Goal: Task Accomplishment & Management: Manage account settings

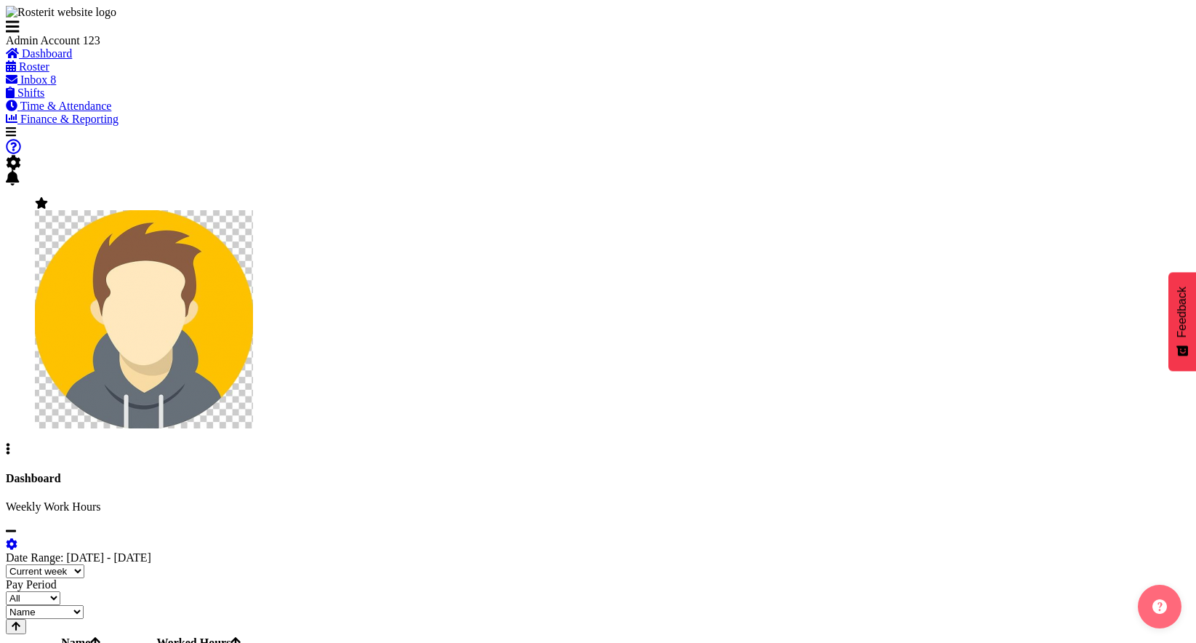
click at [21, 156] on span at bounding box center [13, 162] width 15 height 12
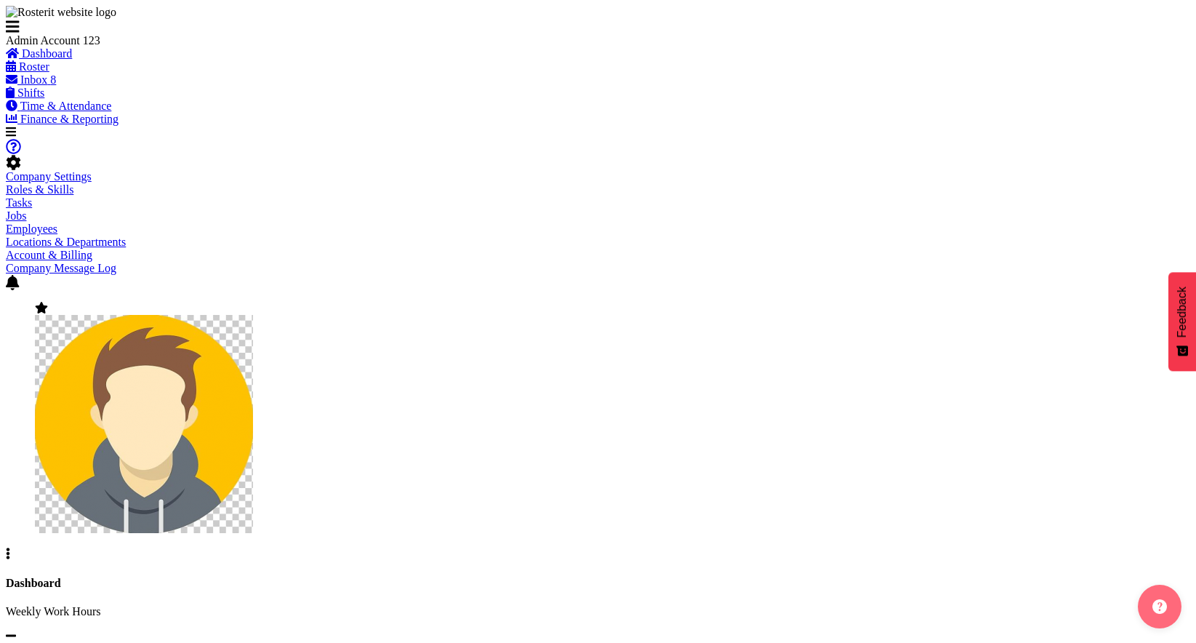
click at [92, 170] on link "Company Settings" at bounding box center [49, 176] width 86 height 12
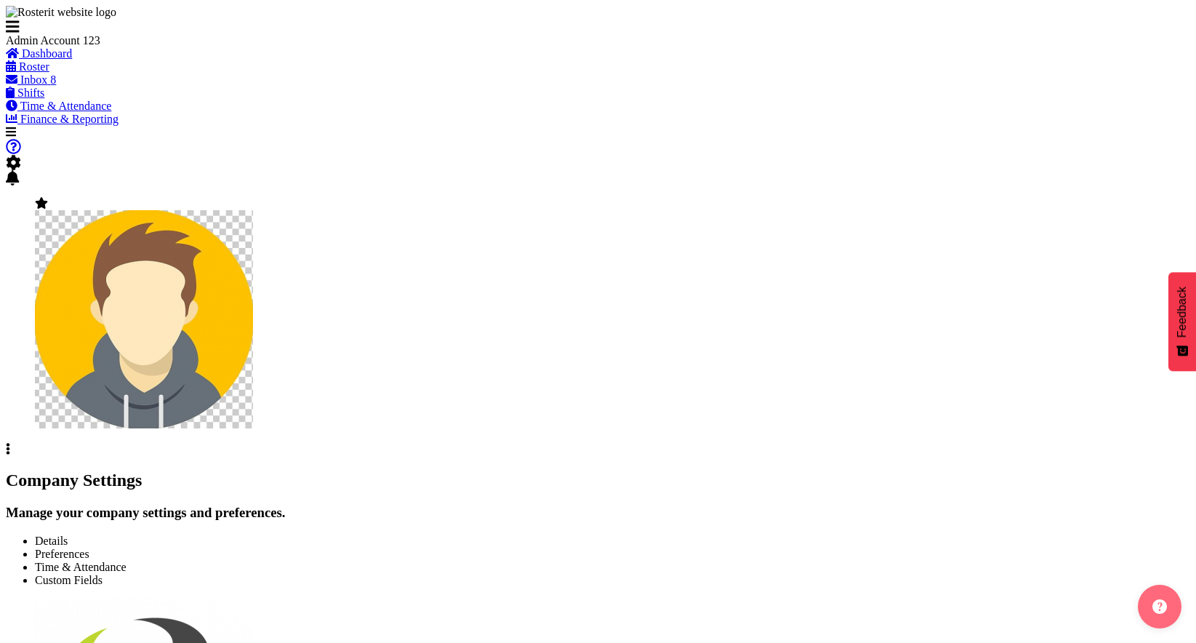
click at [126, 560] on span "Time & Attendance" at bounding box center [81, 566] width 92 height 12
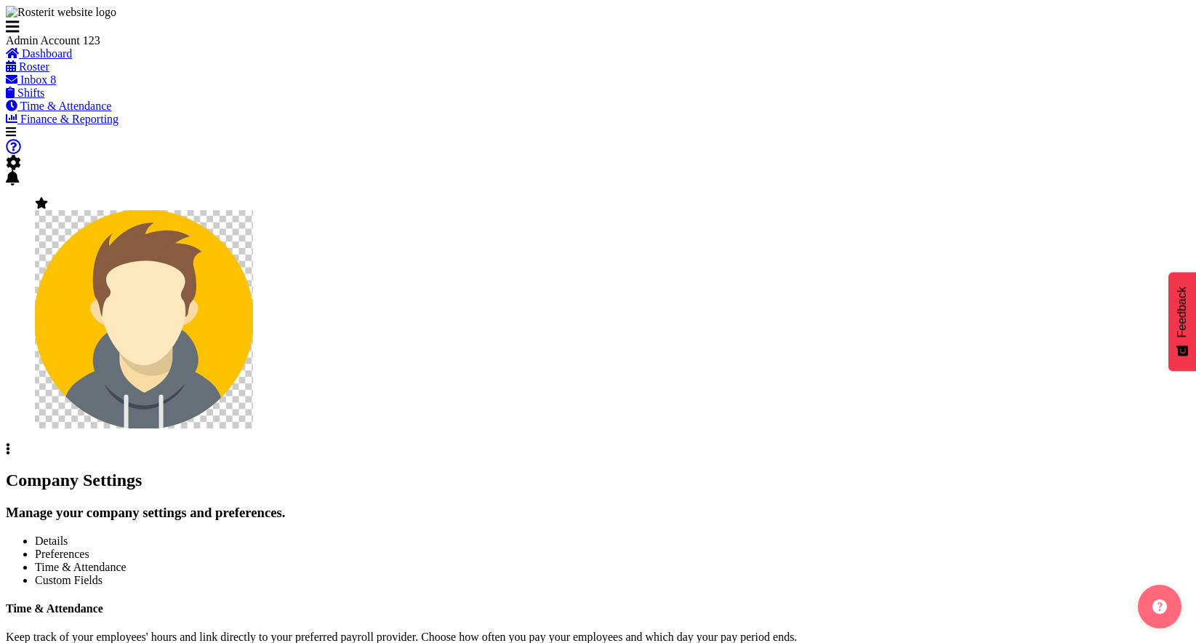
scroll to position [86, 0]
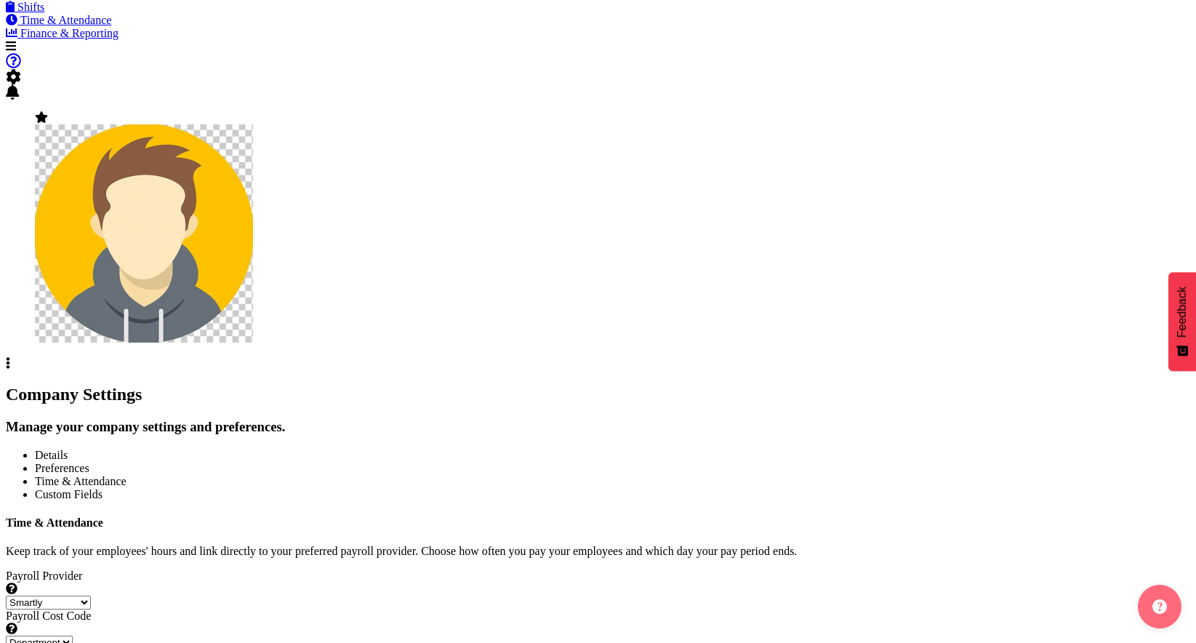
click at [91, 595] on select "Smartly iPayroll Ace Payroll MYOB MYOB IMS Crystal Payroll Xero Payroll EA Netw…" at bounding box center [48, 602] width 85 height 14
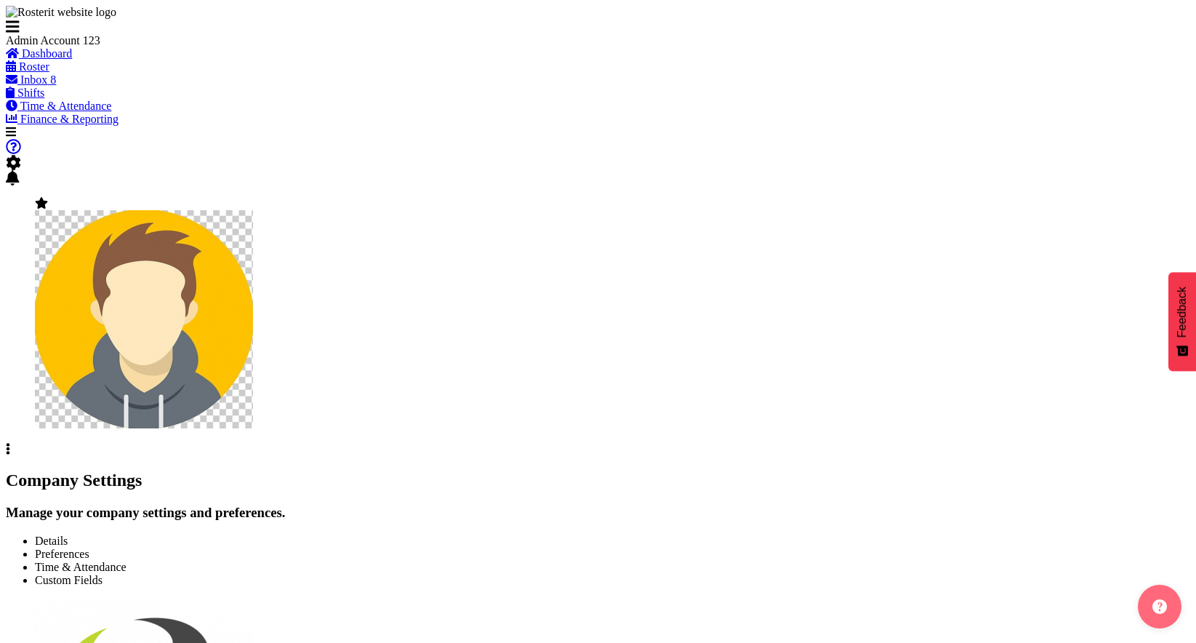
select select
type input "OTH"
type input "8"
type input "MEAL"
type input "10"
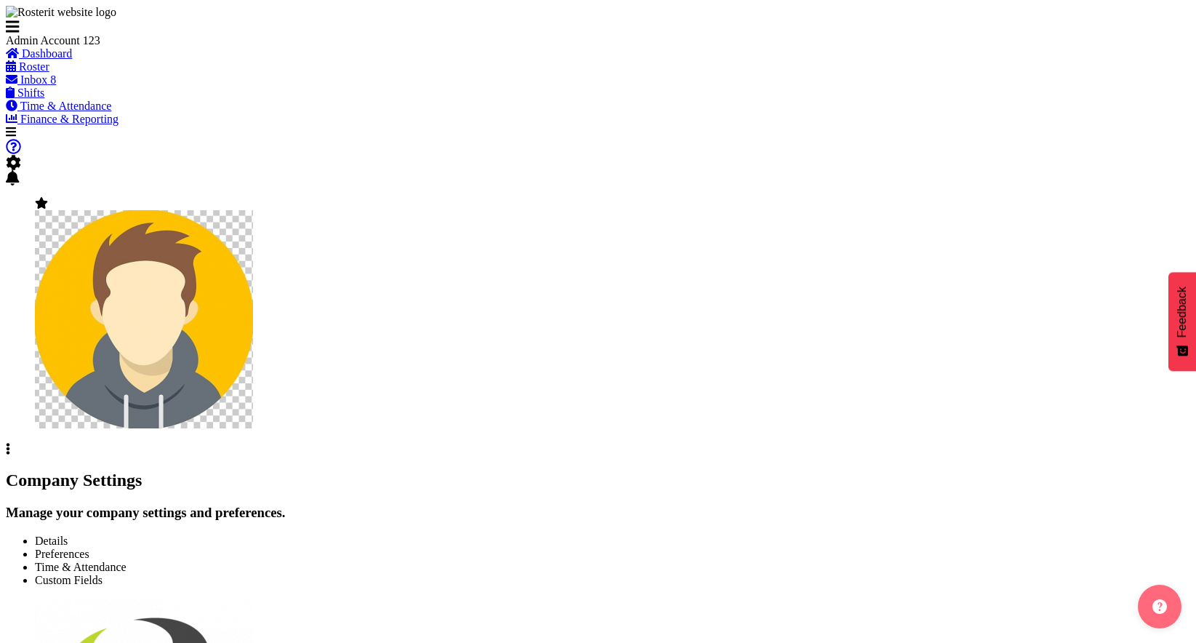
type input "2200"
type input "25"
checkbox input "true"
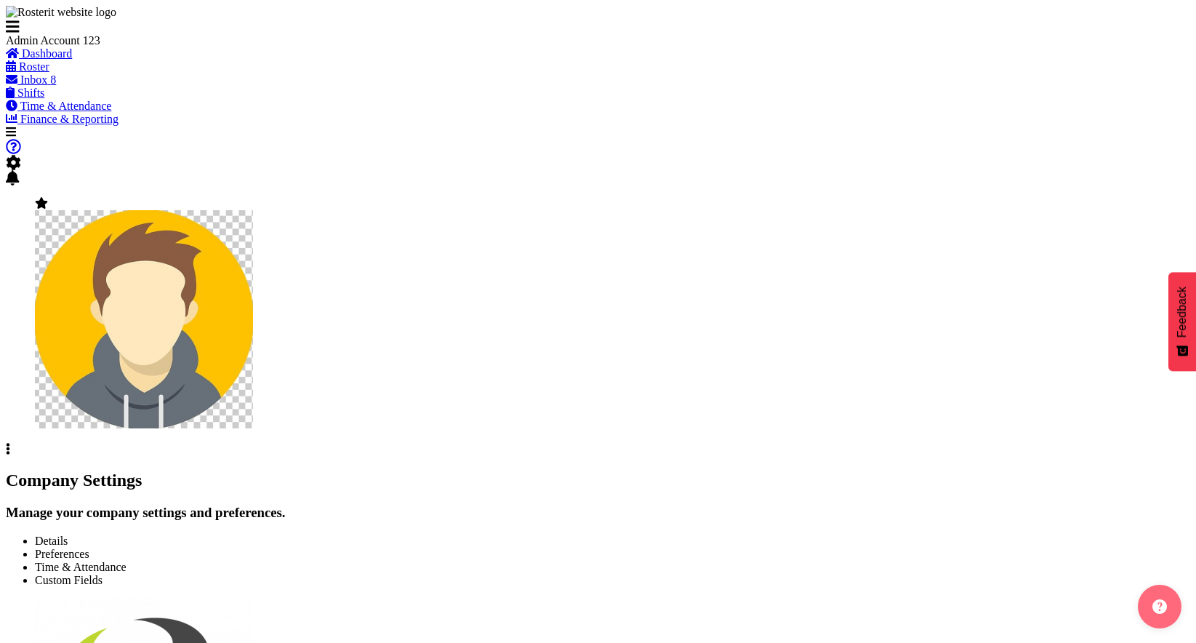
checkbox input "true"
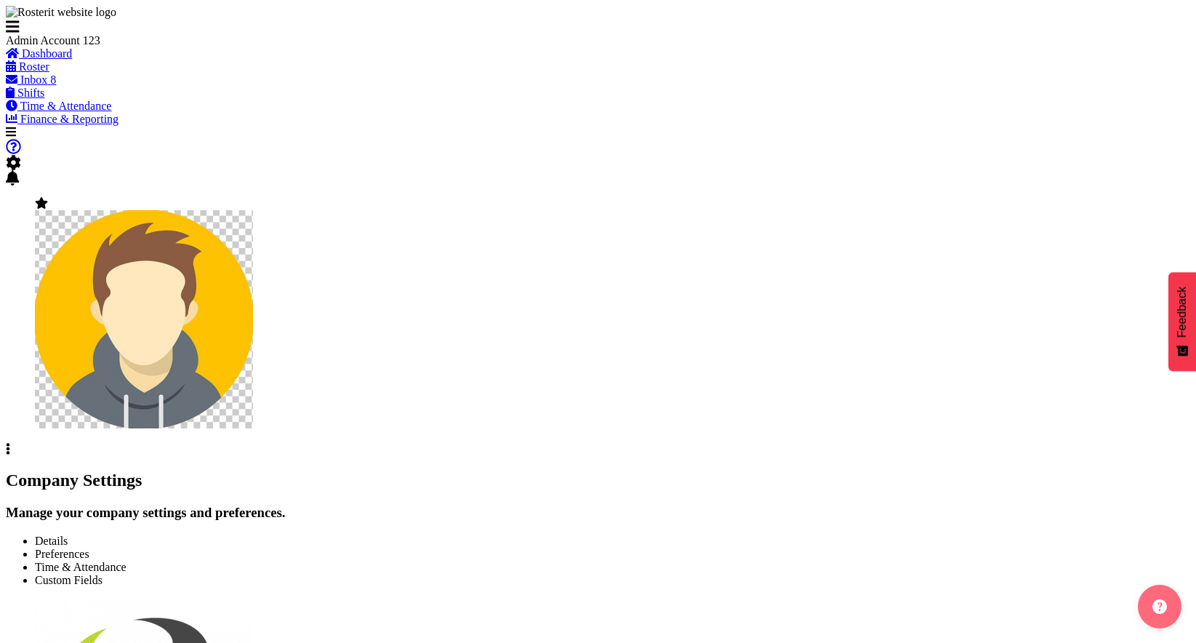
checkbox input "true"
type input "15"
select select "0"
checkbox input "true"
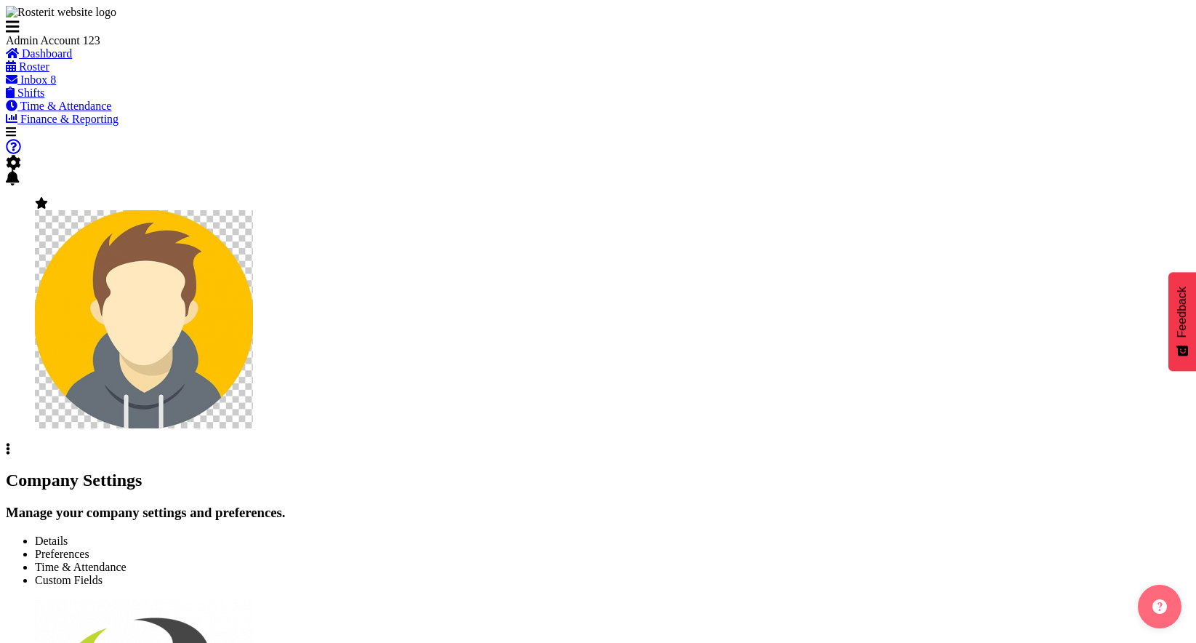
checkbox input "true"
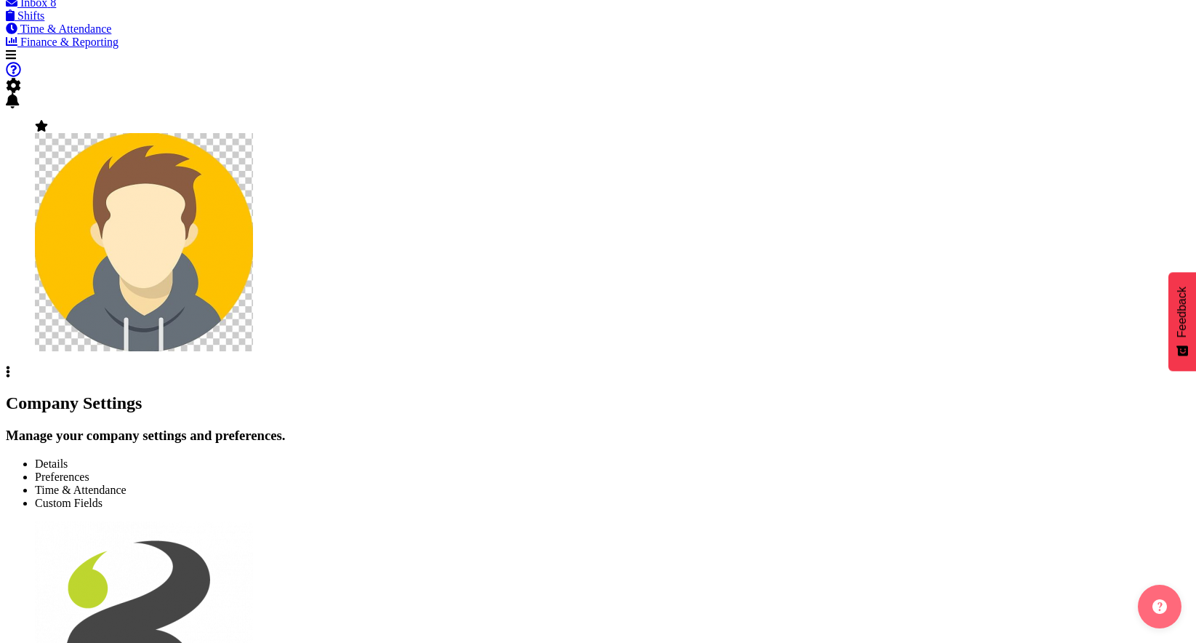
click at [126, 483] on span "Time & Attendance" at bounding box center [81, 489] width 92 height 12
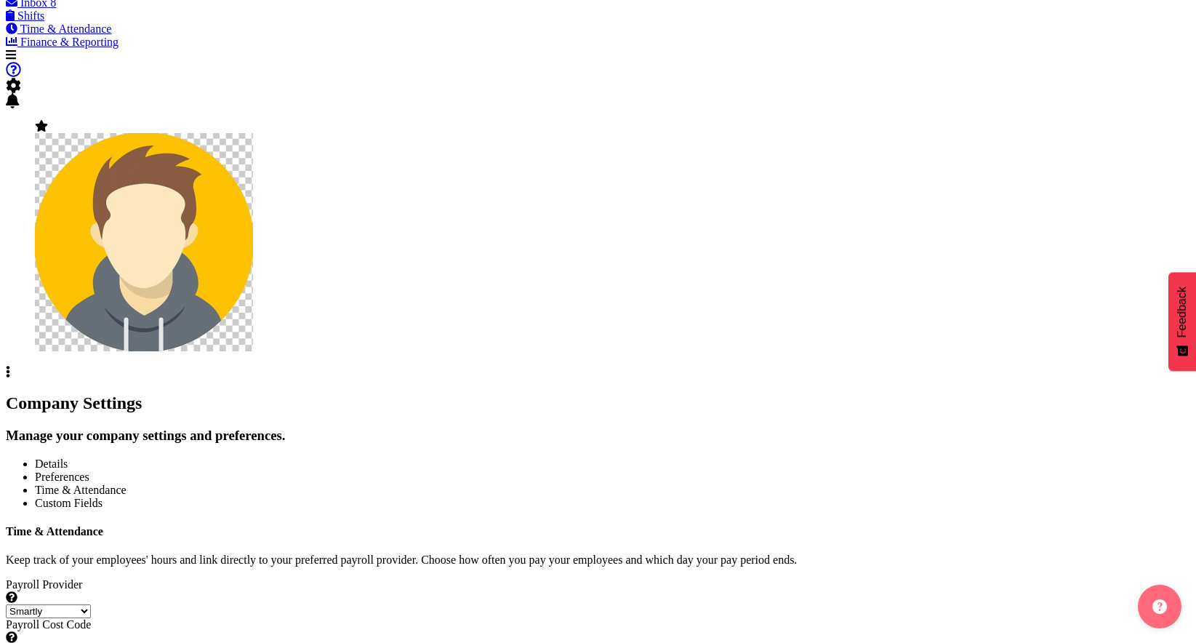
click at [362, 578] on label "Payroll Provider Select from the list of payroll providers to set the export an…" at bounding box center [598, 591] width 1184 height 26
click at [91, 604] on select "Smartly iPayroll Ace Payroll MYOB MYOB IMS Crystal Payroll Xero Payroll EA Netw…" at bounding box center [48, 611] width 85 height 14
select select "smart-payroll"
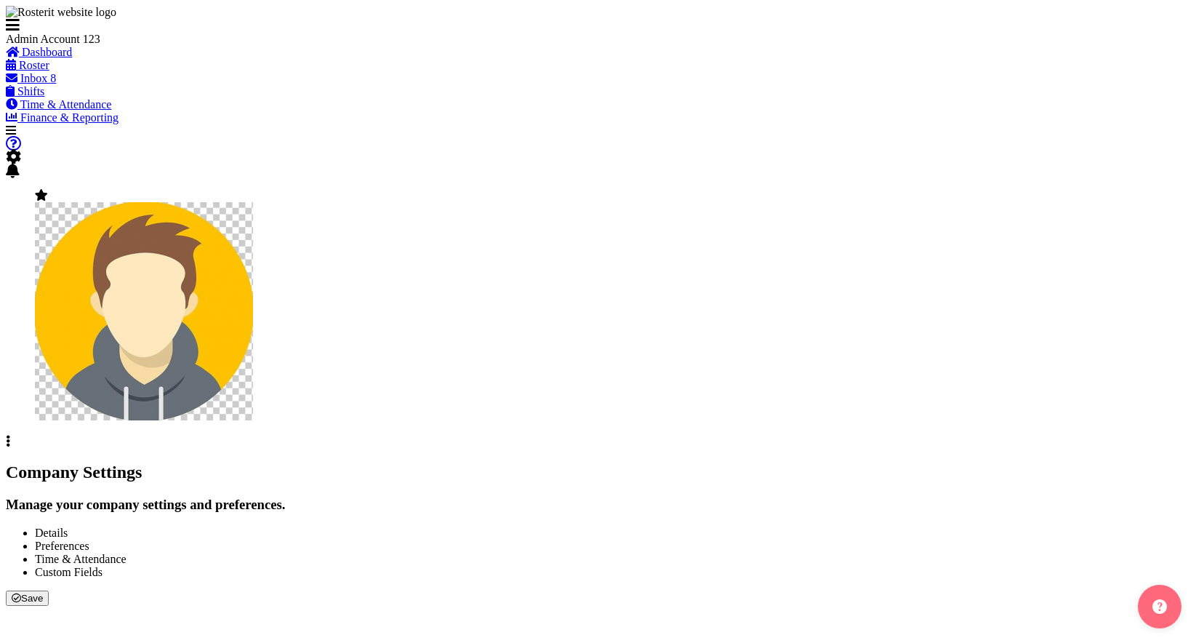
select select
type input "OTH"
type input "8"
type input "MEAL"
type input "10"
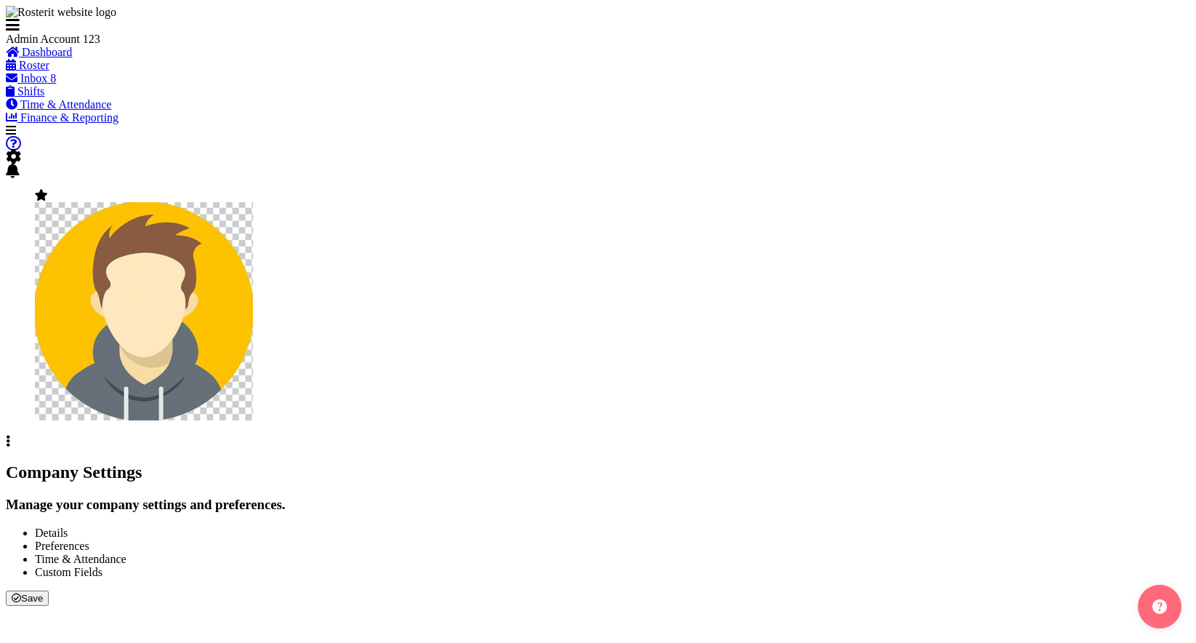
type input "2200"
type input "25"
checkbox input "true"
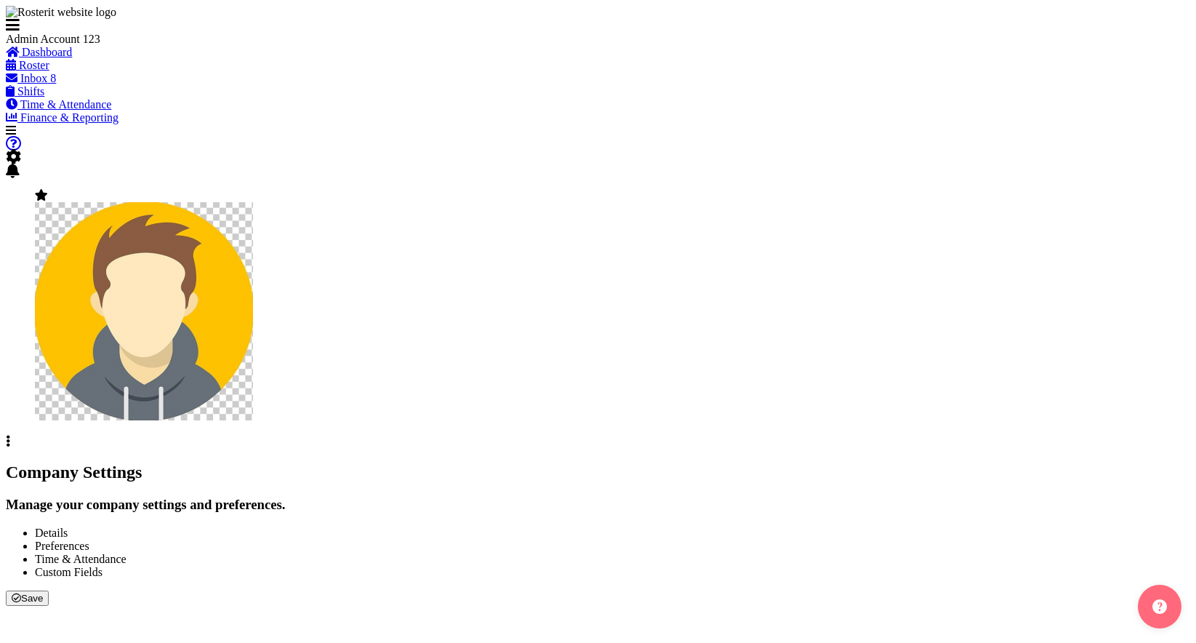
checkbox input "true"
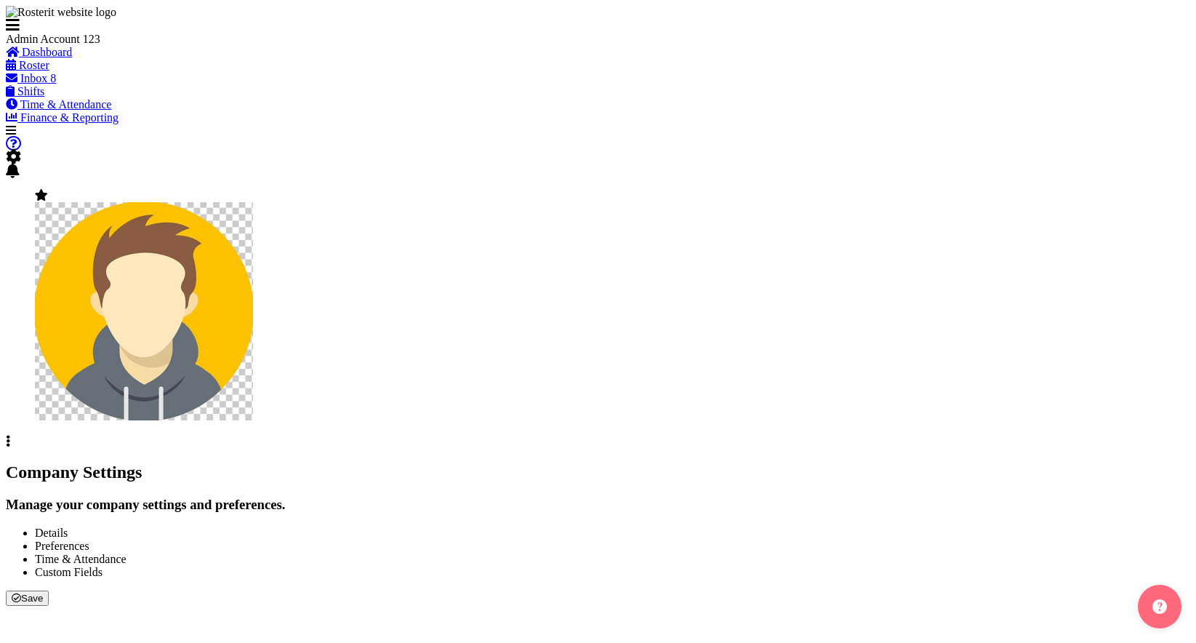
checkbox input "true"
type input "15"
select select "0"
checkbox input "true"
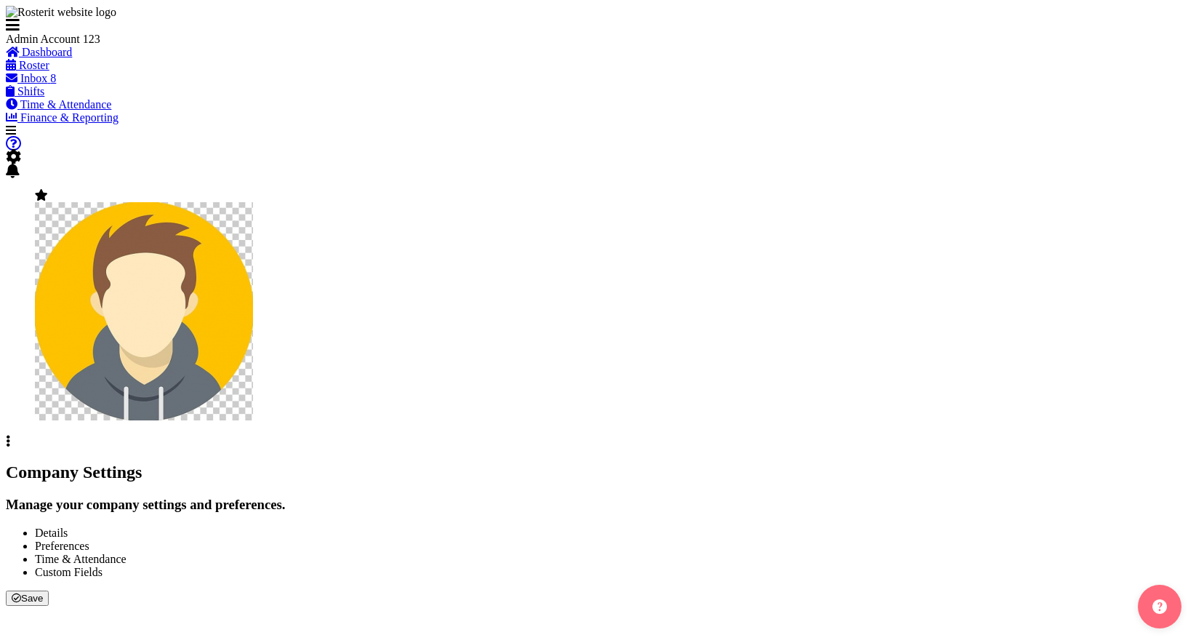
checkbox input "true"
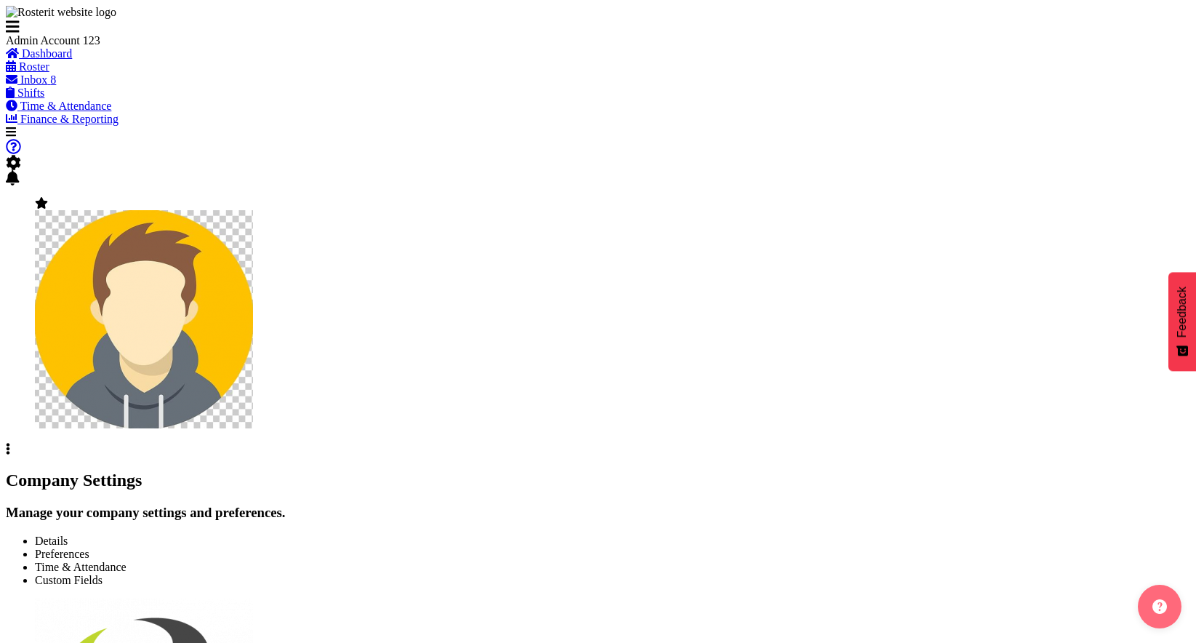
scroll to position [73, 0]
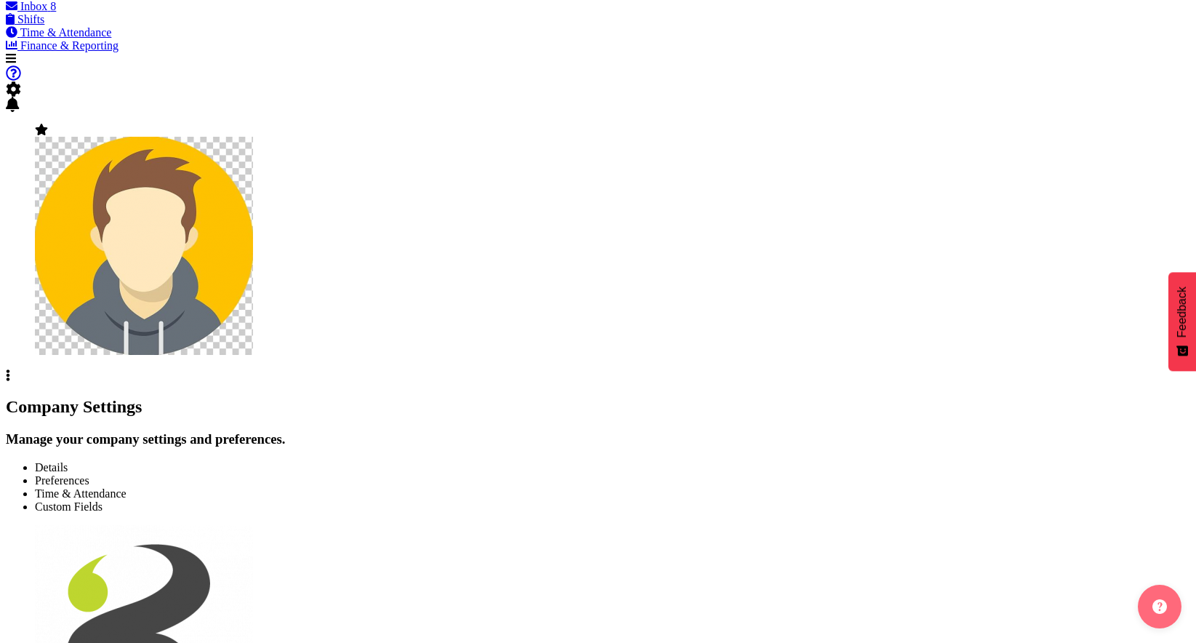
click at [89, 474] on span "Preferences" at bounding box center [62, 480] width 55 height 12
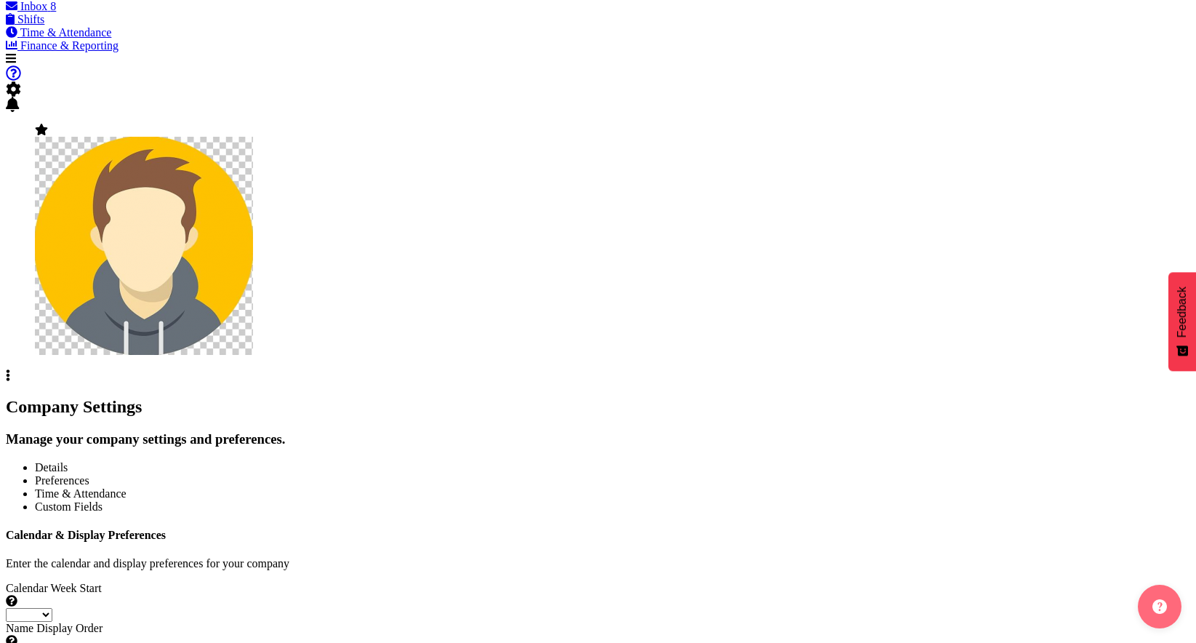
click at [126, 487] on span "Time & Attendance" at bounding box center [81, 493] width 92 height 12
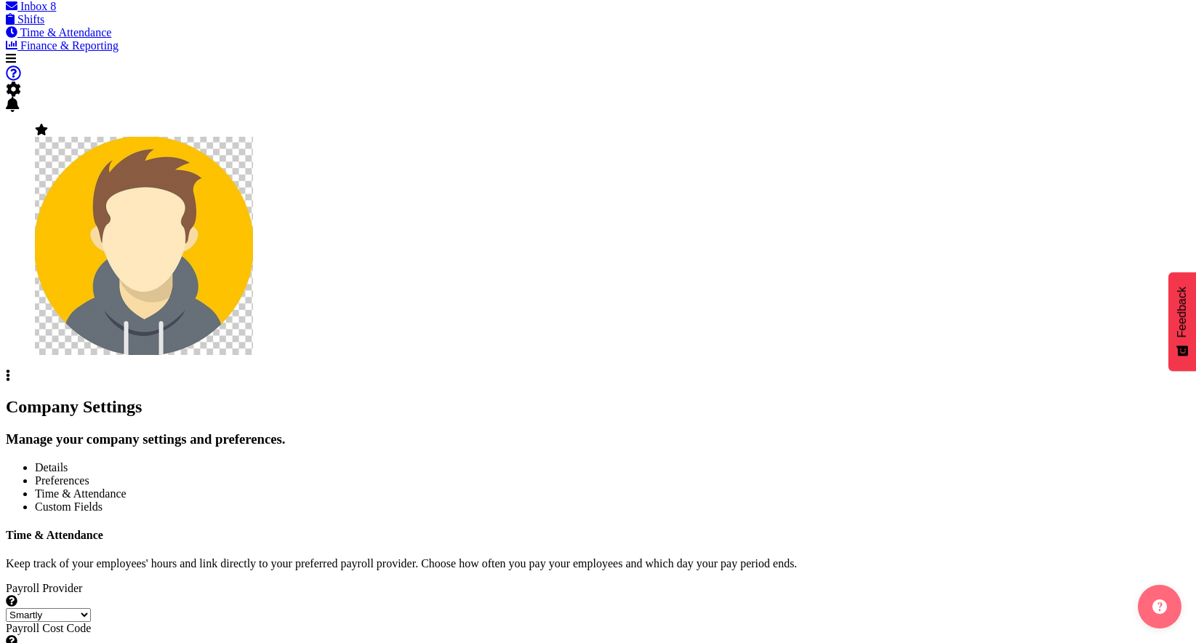
click at [91, 608] on select "Smartly iPayroll Ace Payroll MYOB MYOB IMS Crystal Payroll Xero Payroll EA Netw…" at bounding box center [48, 615] width 85 height 14
select select "tech-one"
click at [91, 608] on select "Smartly iPayroll Ace Payroll MYOB MYOB IMS Crystal Payroll Xero Payroll EA Netw…" at bounding box center [48, 615] width 85 height 14
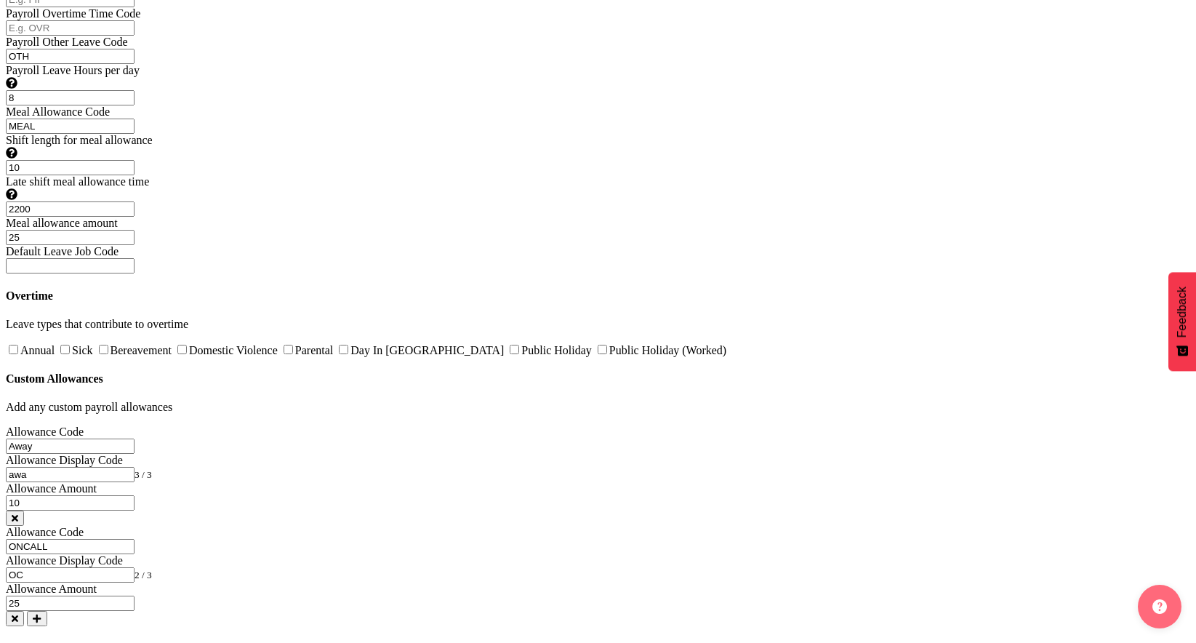
scroll to position [1648, 0]
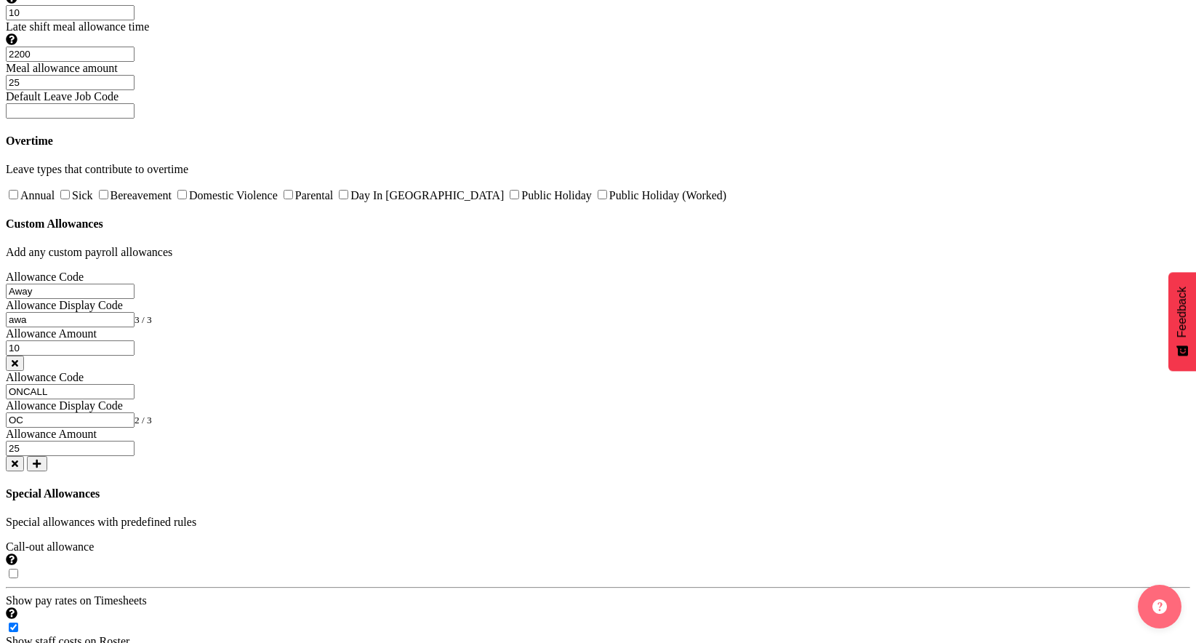
scroll to position [0, 0]
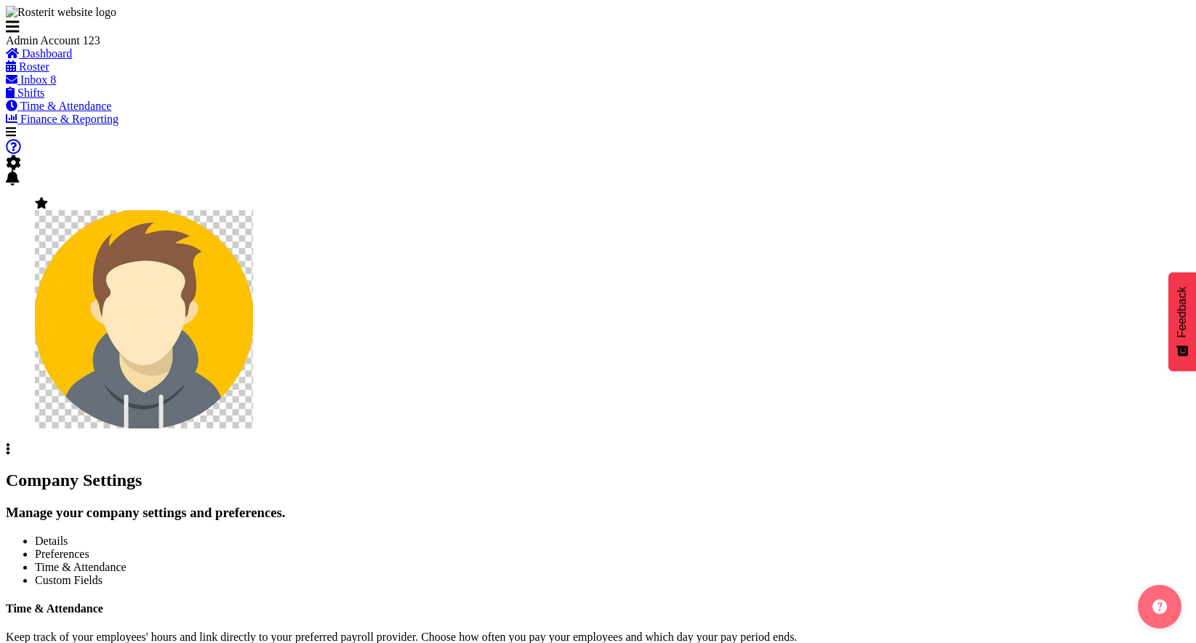
click at [78, 112] on span "Time & Attendance" at bounding box center [66, 106] width 92 height 12
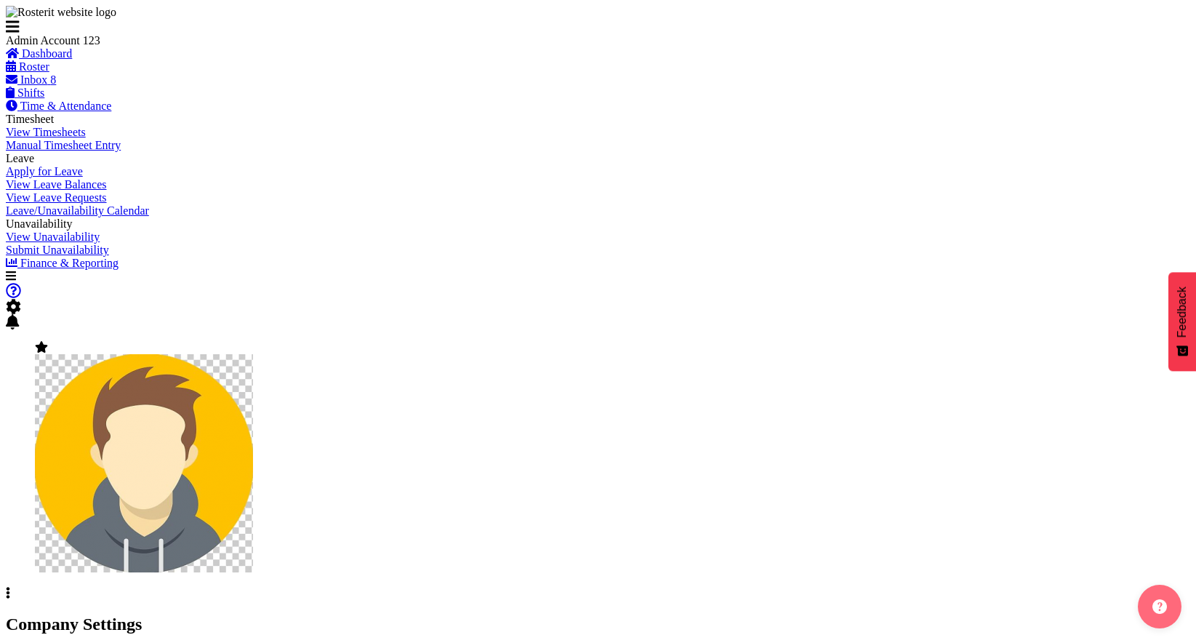
click at [71, 138] on span "View Timesheets" at bounding box center [46, 132] width 80 height 12
select select
select select "2042"
click at [19, 642] on span "button" at bounding box center [15, 651] width 7 height 11
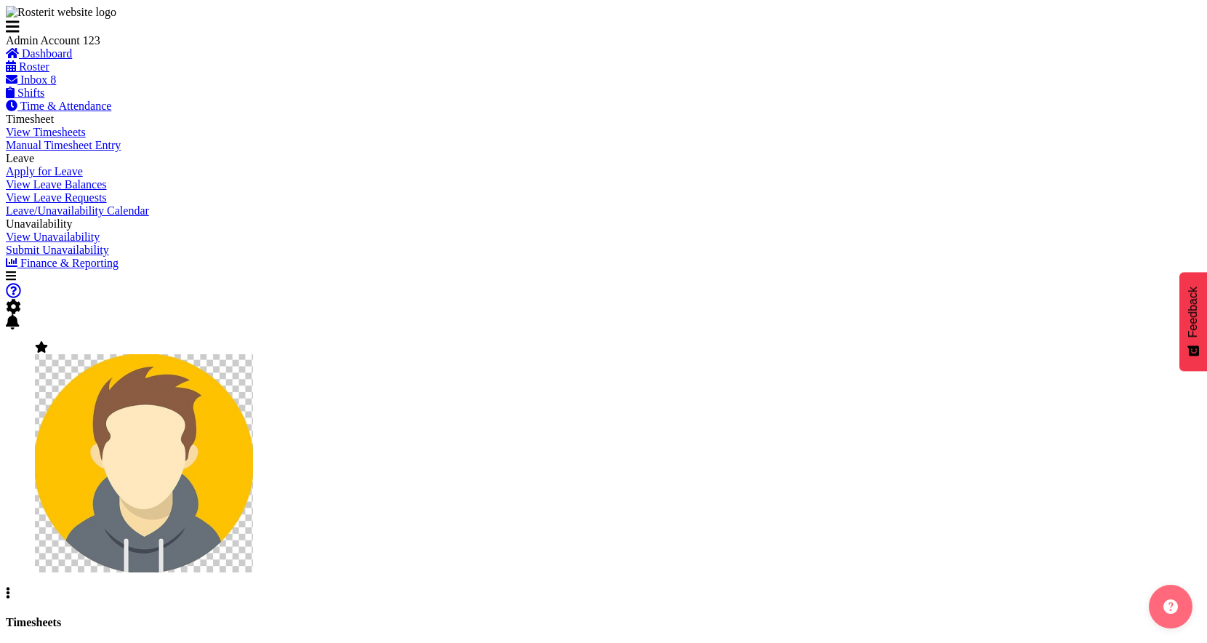
select select "[DATE]"
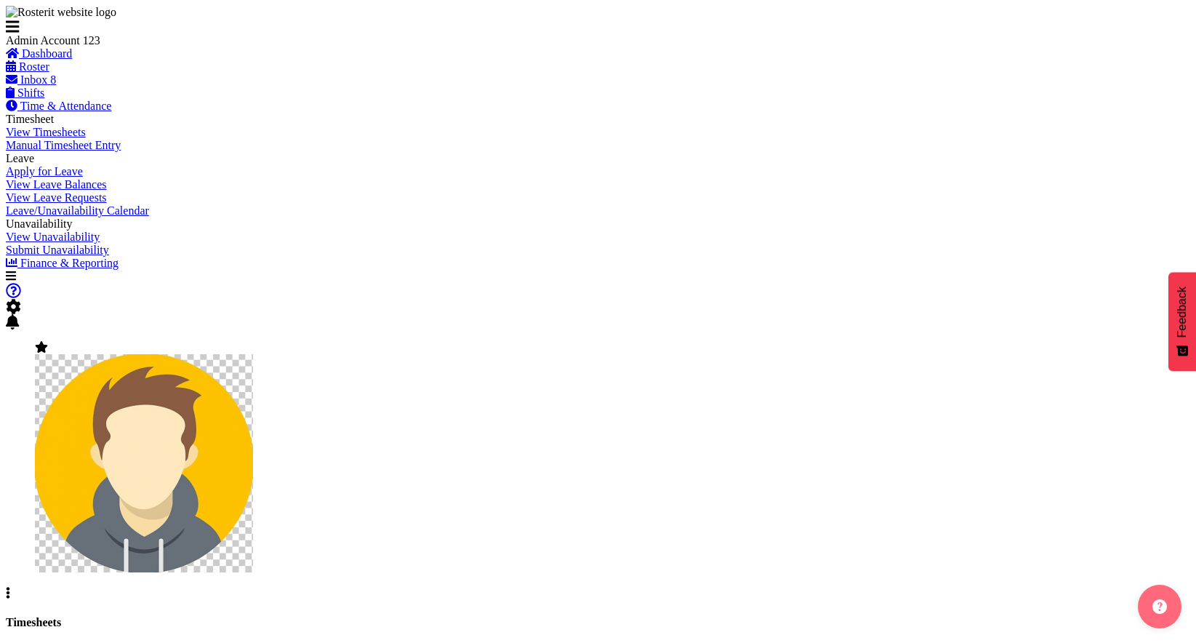
select select "11059"
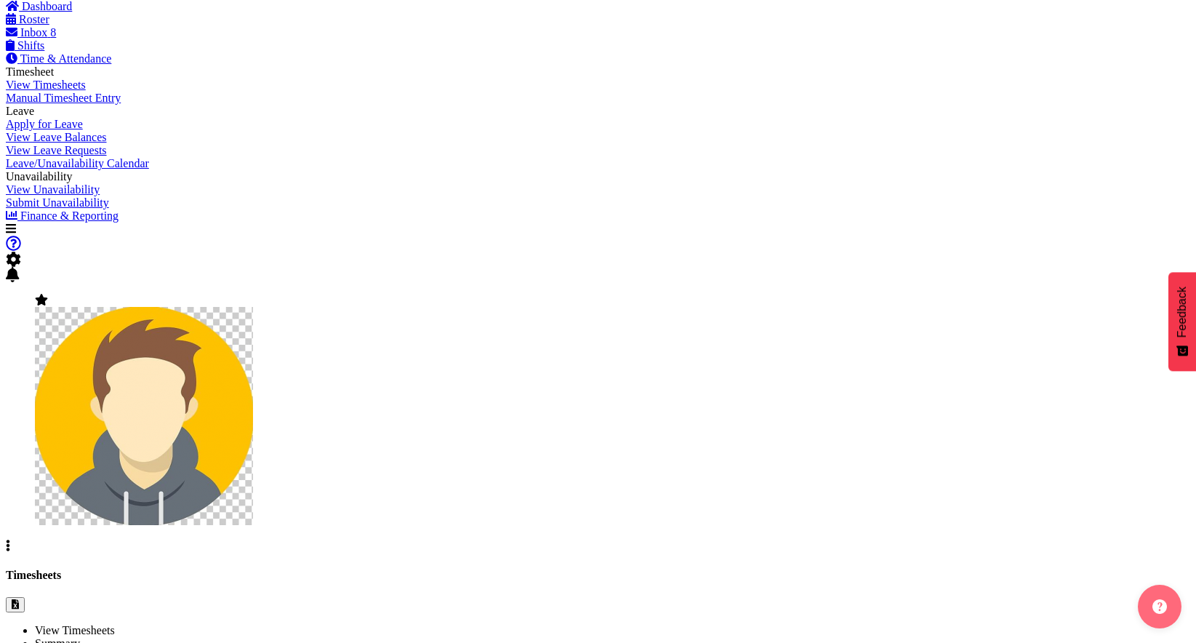
scroll to position [188, 0]
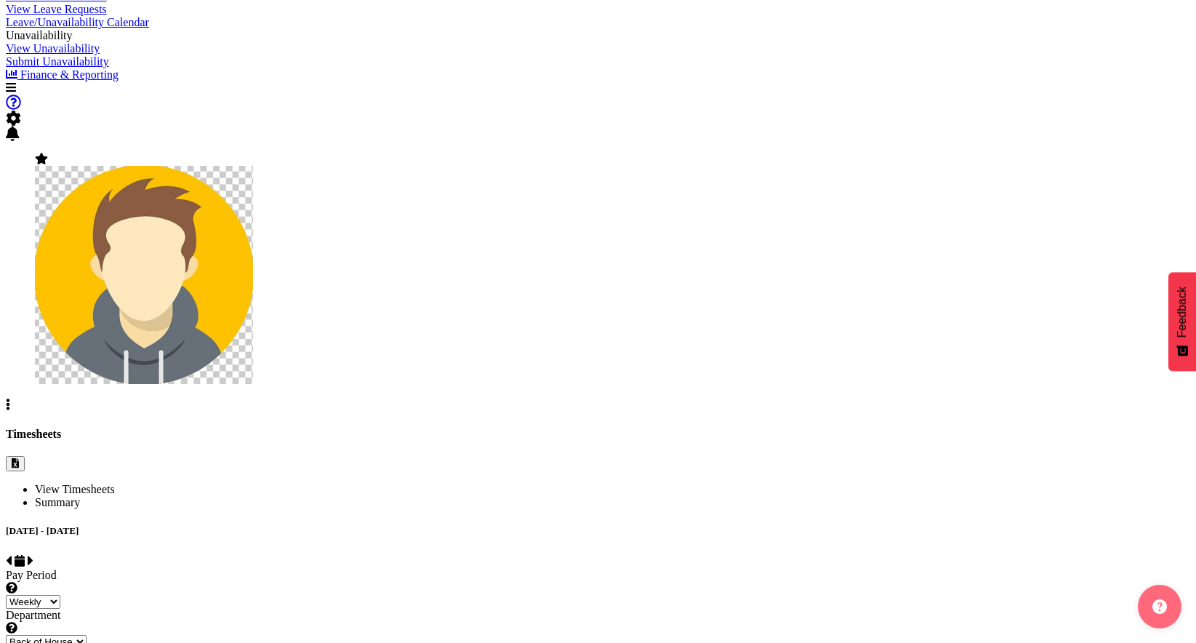
checkbox input "true"
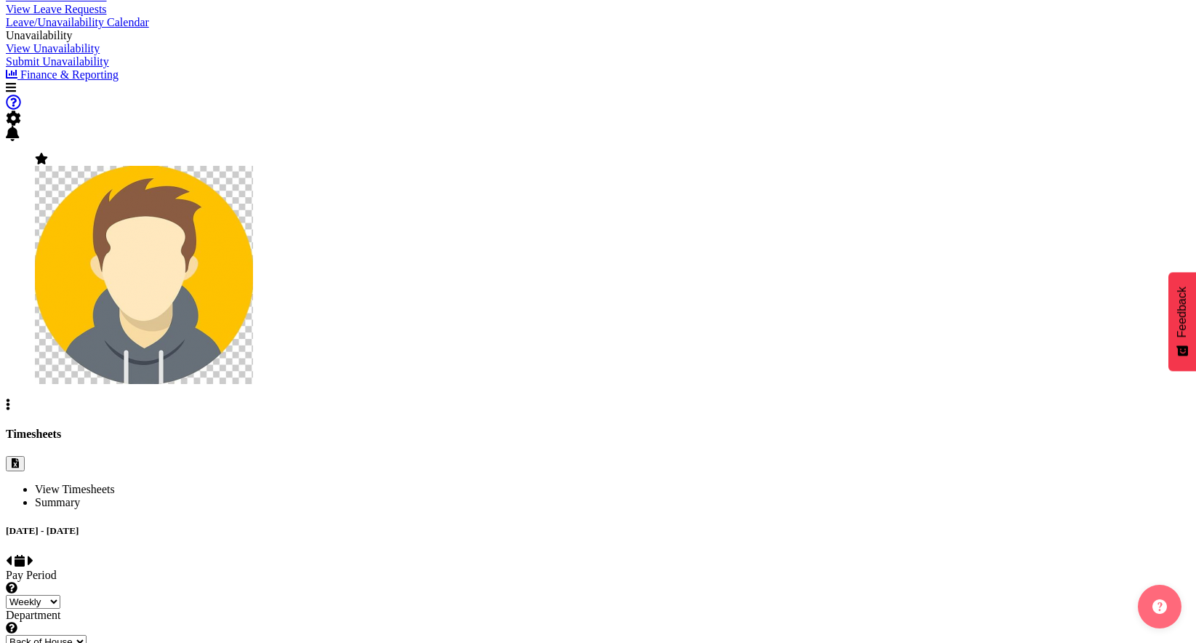
checkbox input "true"
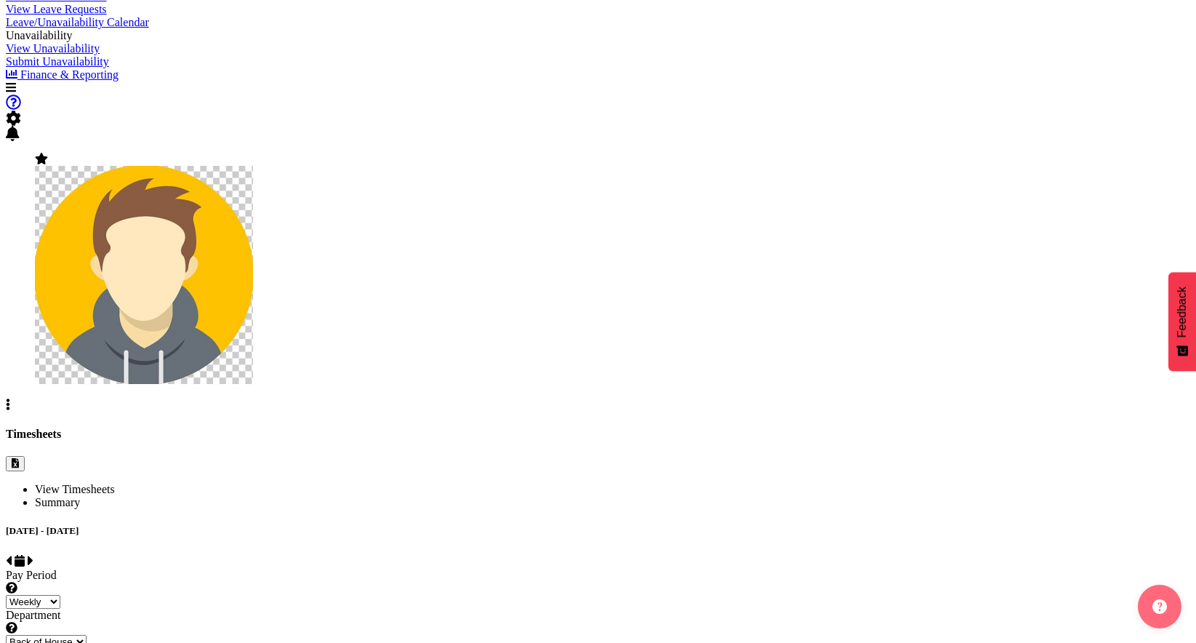
checkbox input "true"
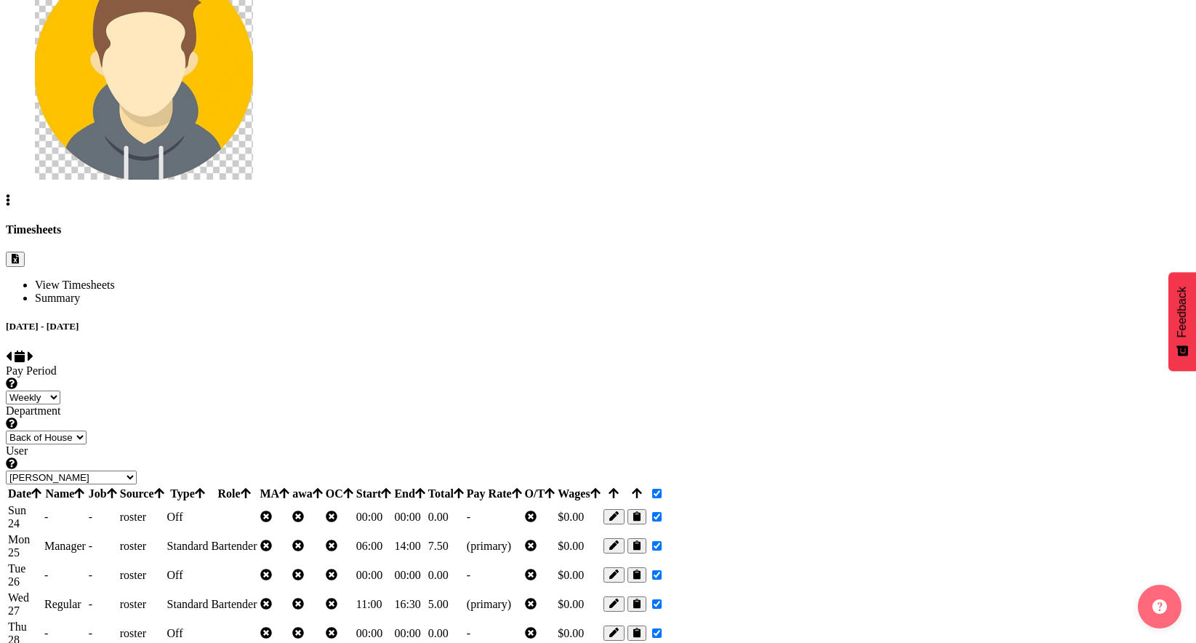
checkbox input "false"
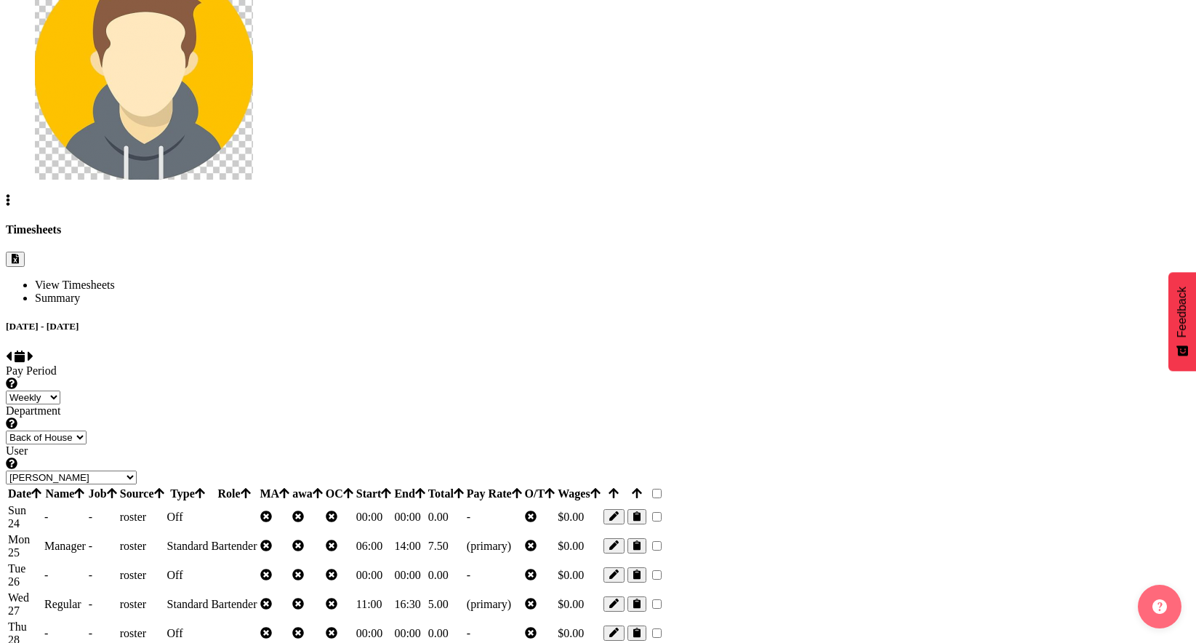
checkbox input "false"
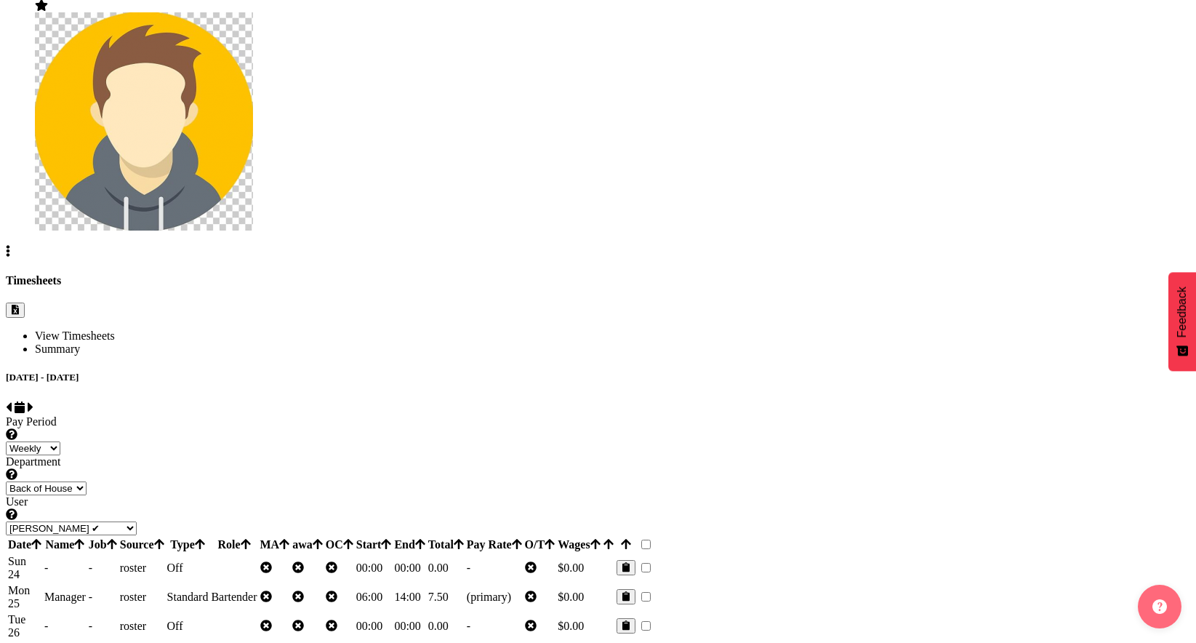
scroll to position [192, 0]
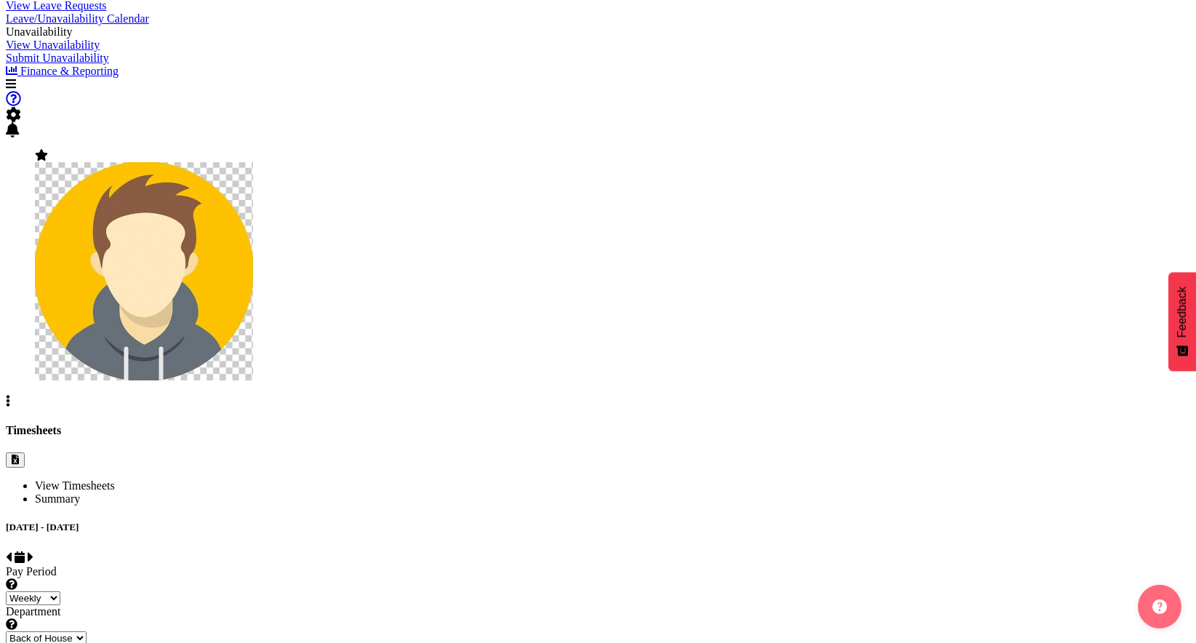
select select "1"
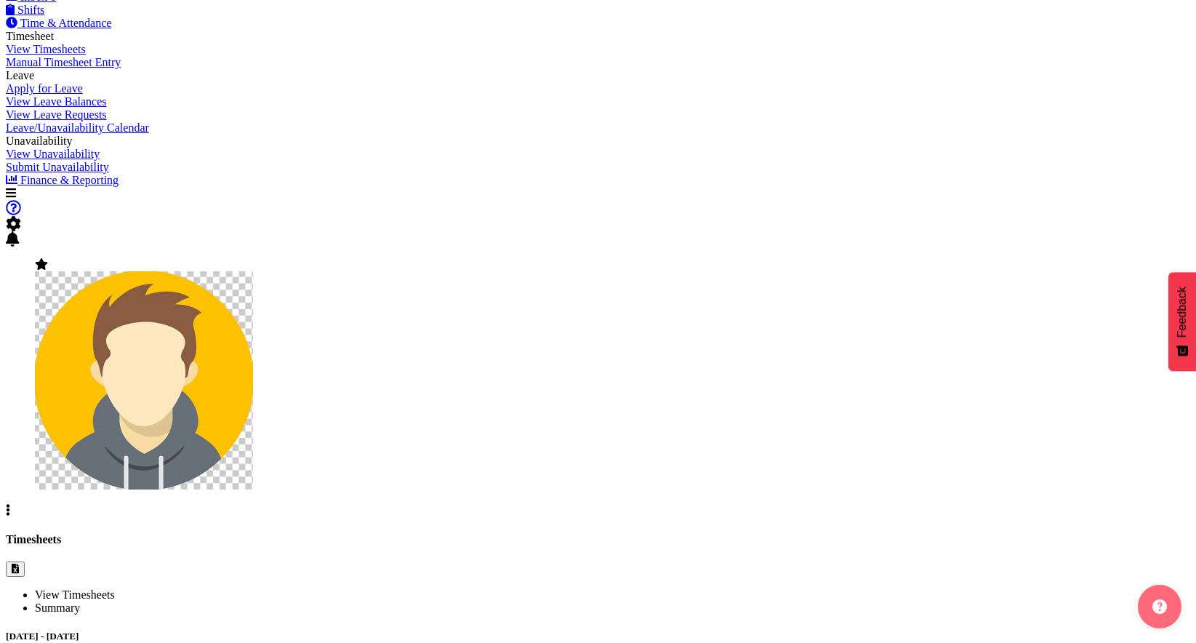
click at [921, 630] on div "[DATE] - [DATE]" at bounding box center [598, 652] width 1184 height 44
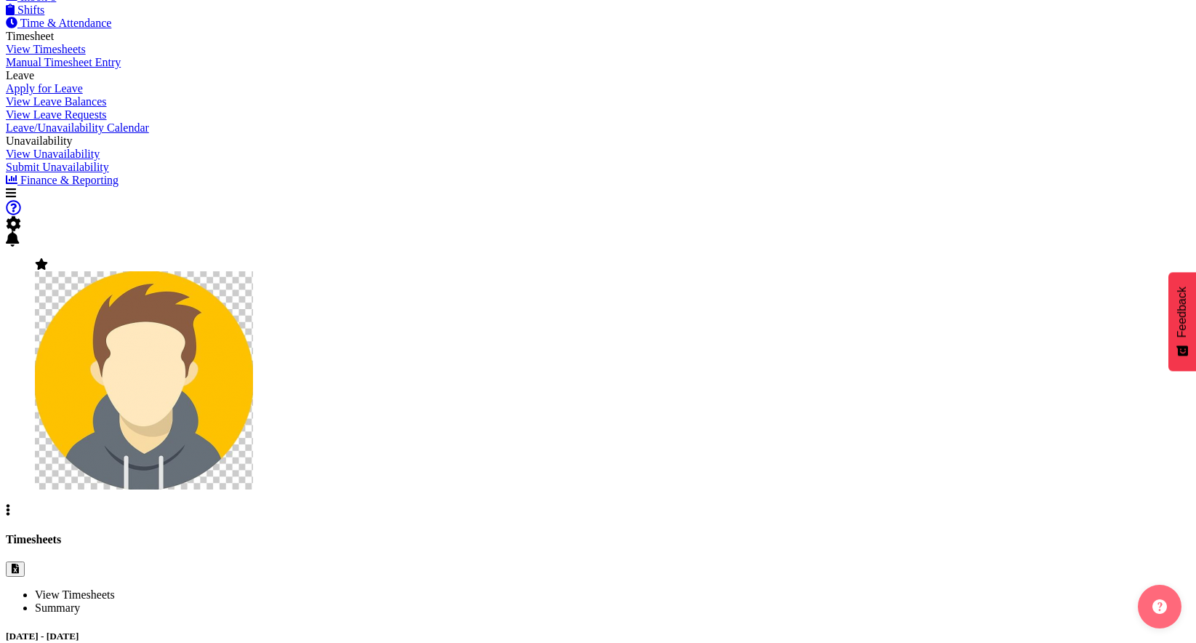
checkbox input "true"
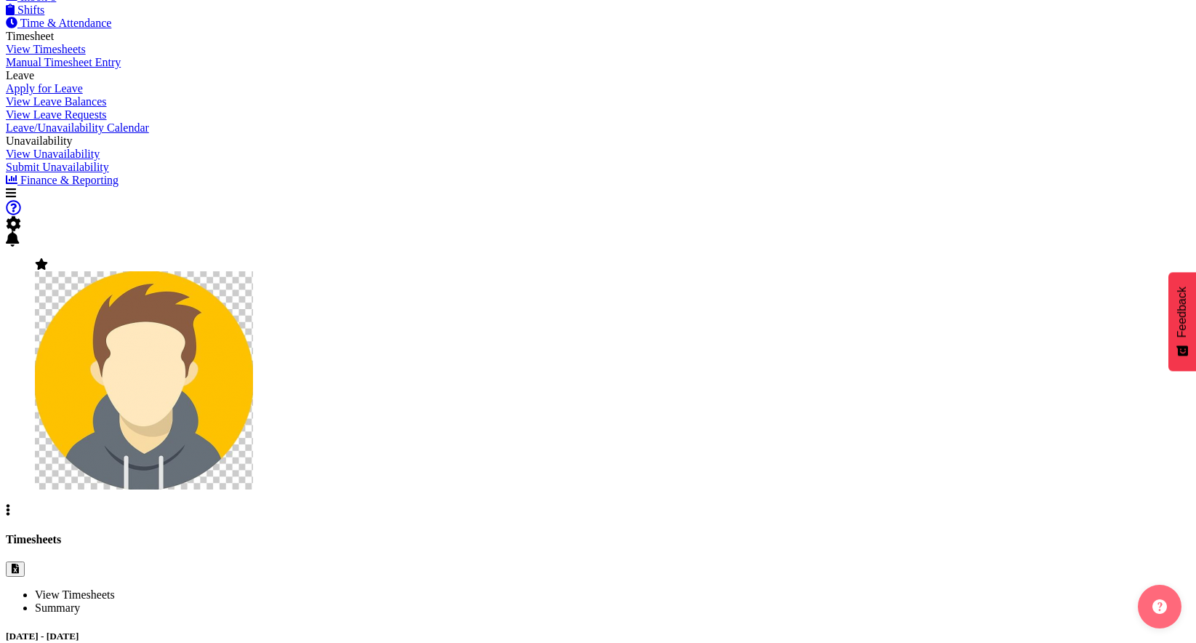
checkbox input "true"
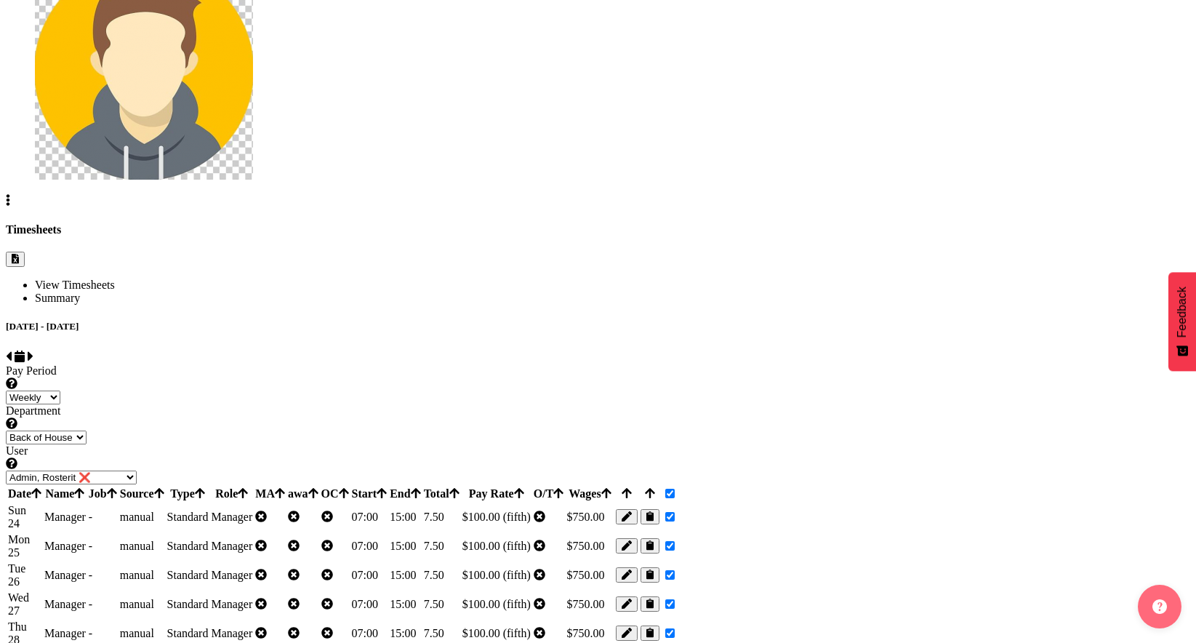
checkbox input "false"
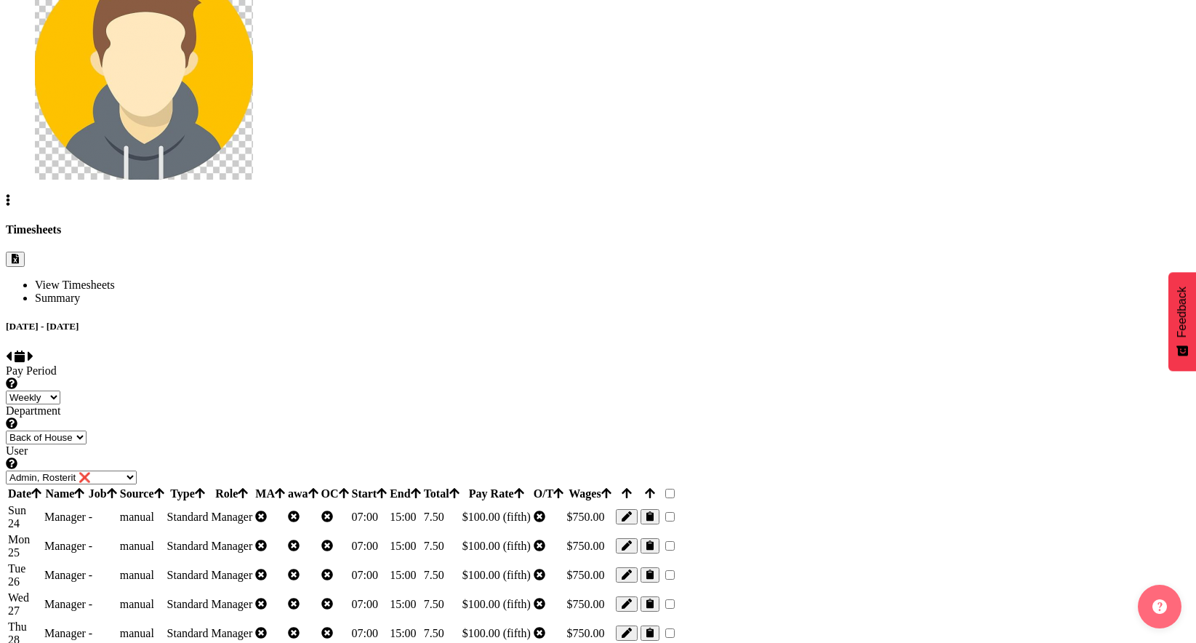
checkbox input "false"
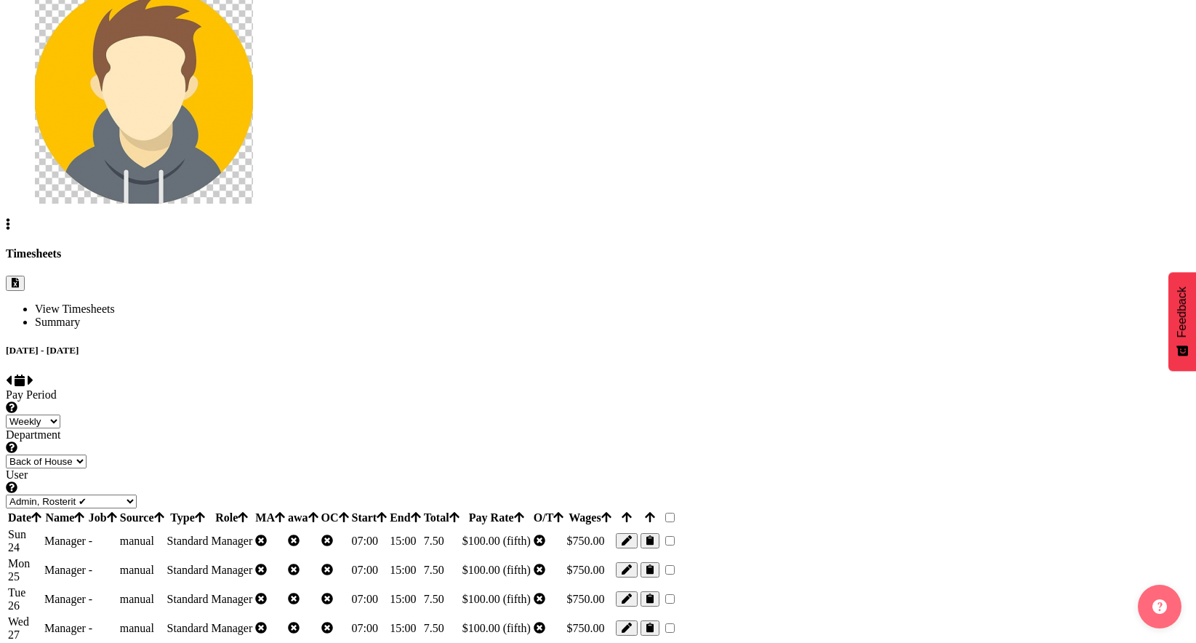
scroll to position [118, 0]
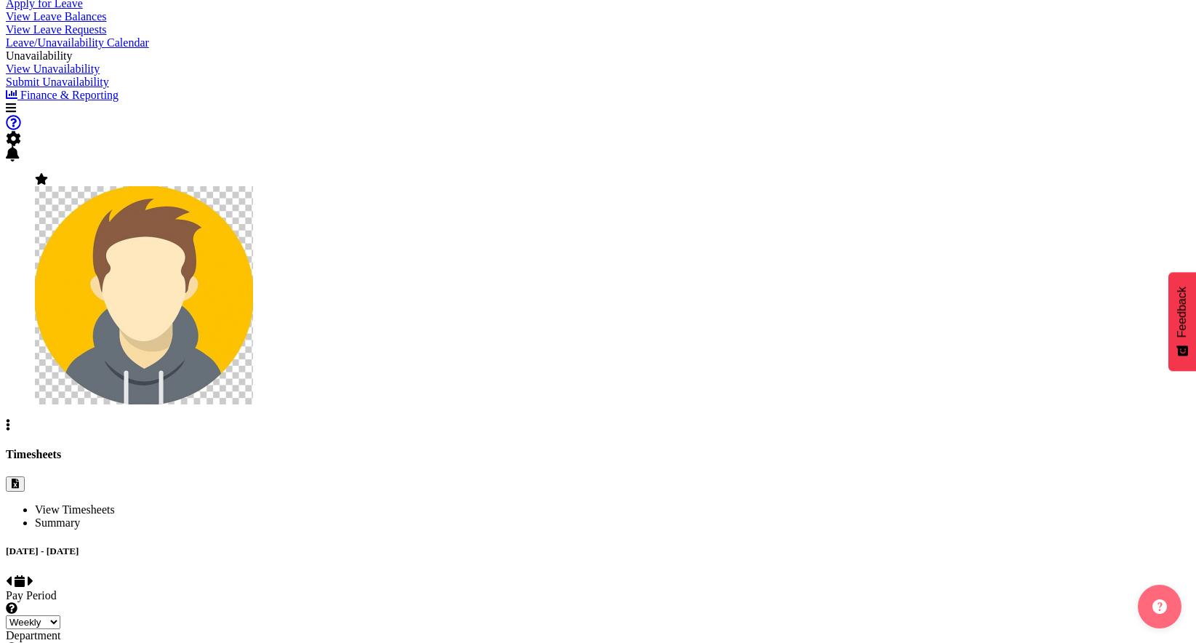
scroll to position [0, 0]
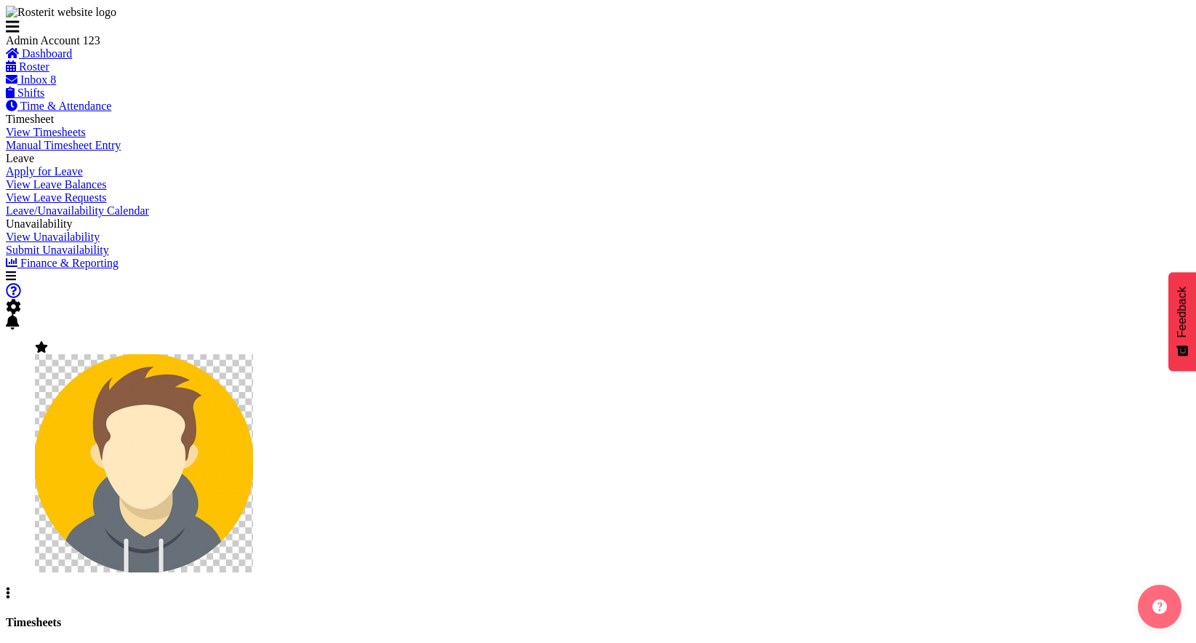
select select "11492"
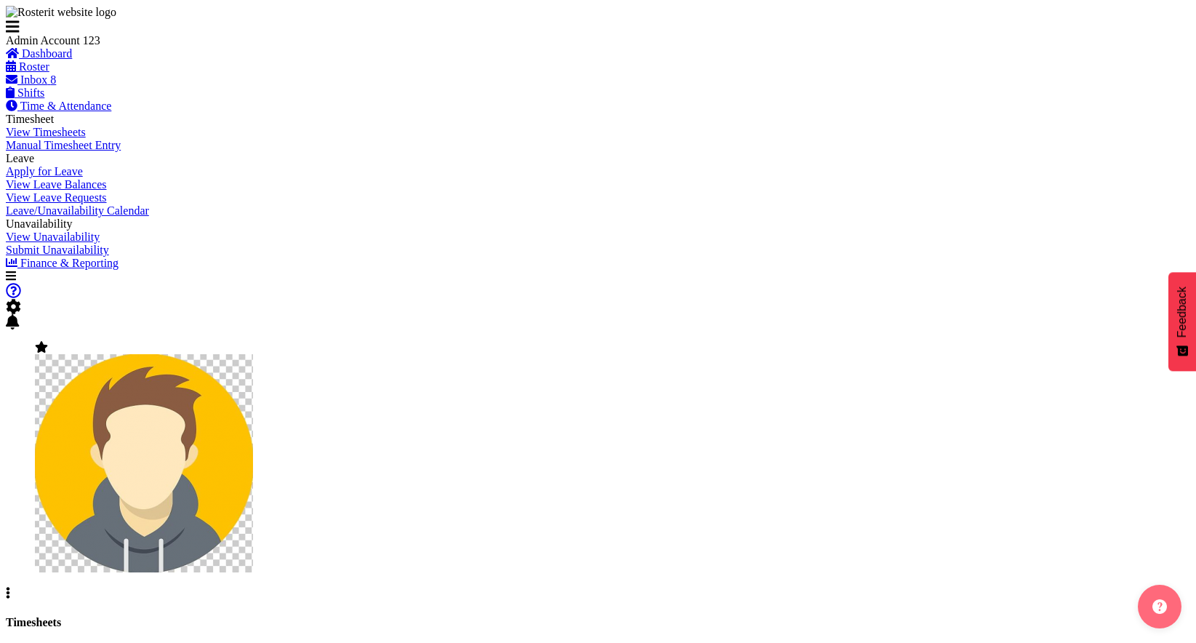
select select "363"
select select "6"
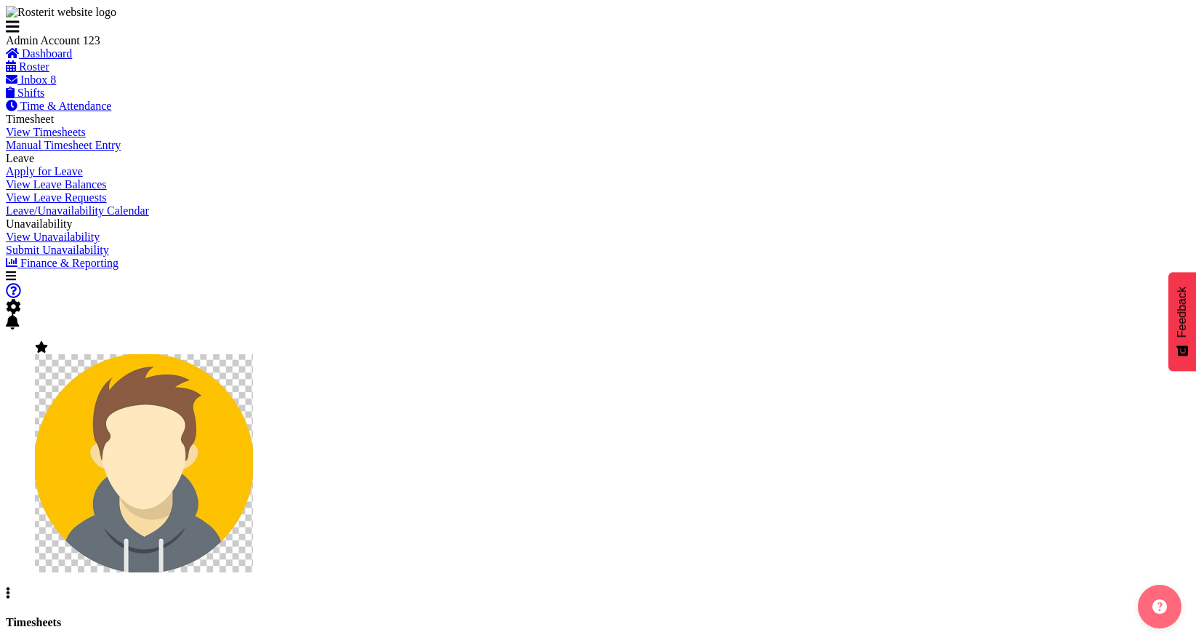
checkbox input "true"
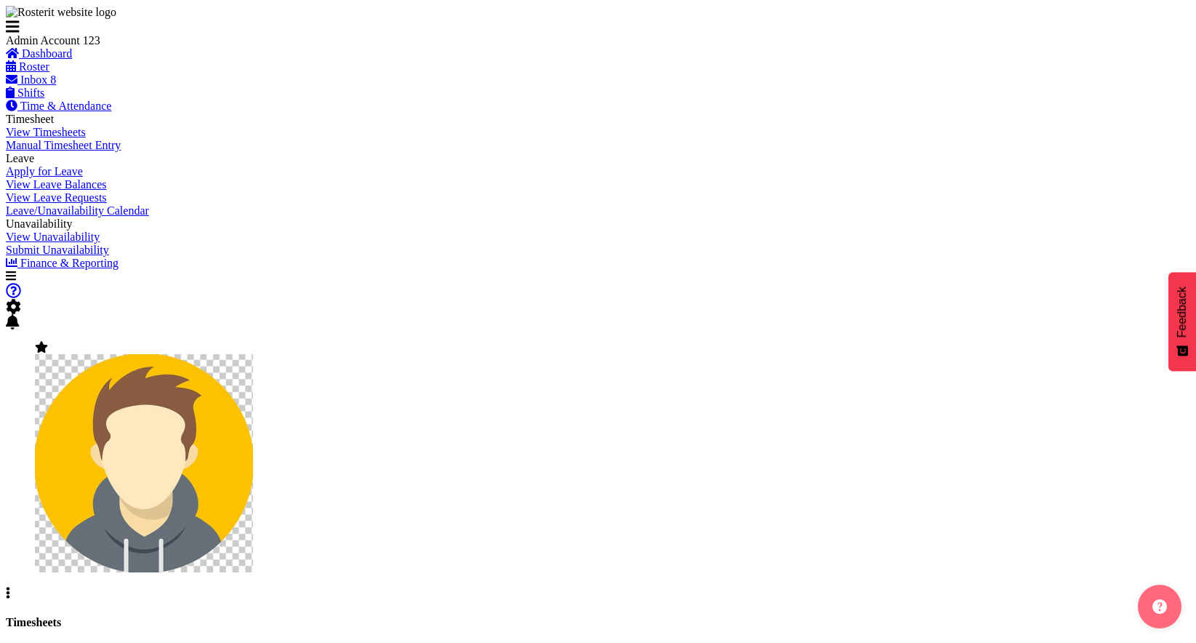
checkbox input "true"
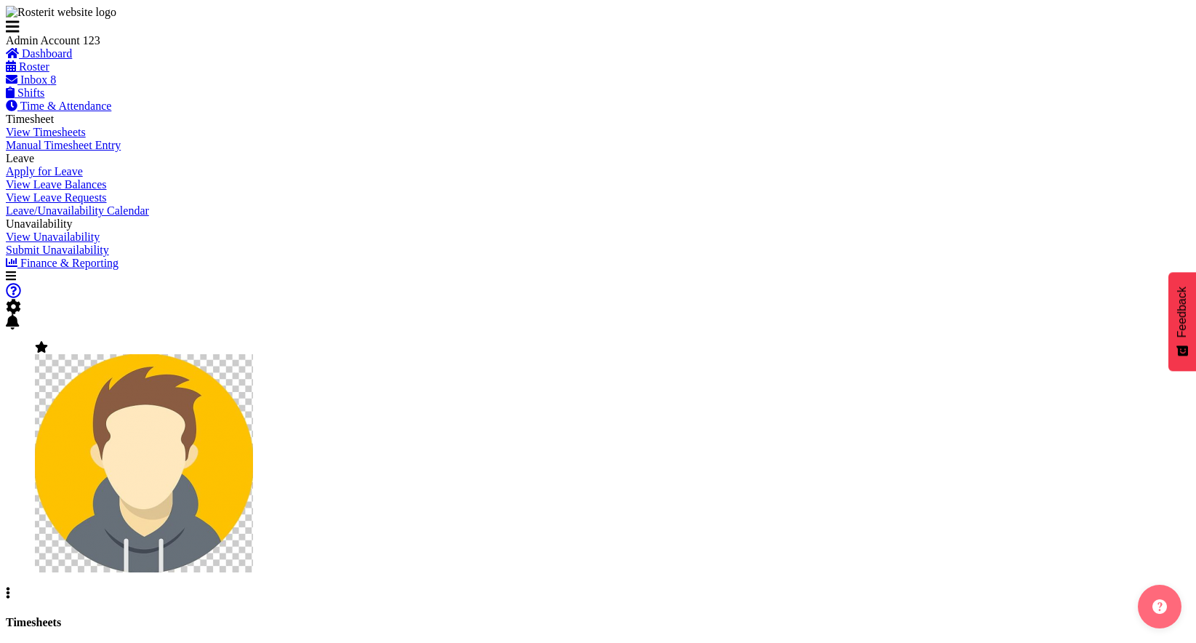
checkbox input "true"
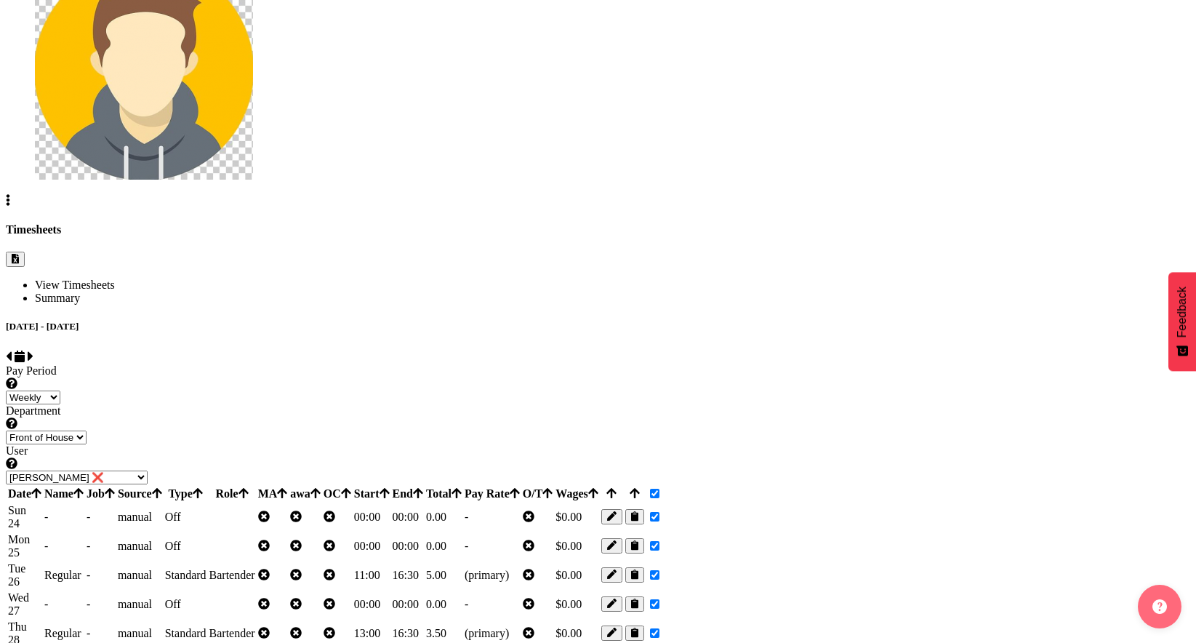
checkbox input "false"
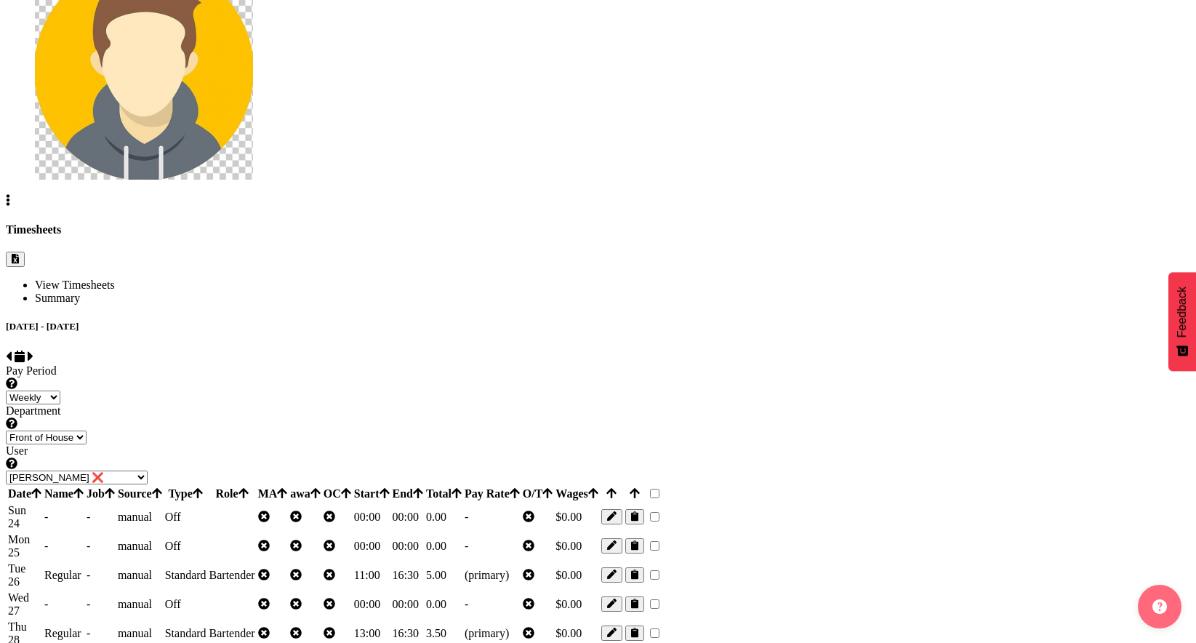
checkbox input "false"
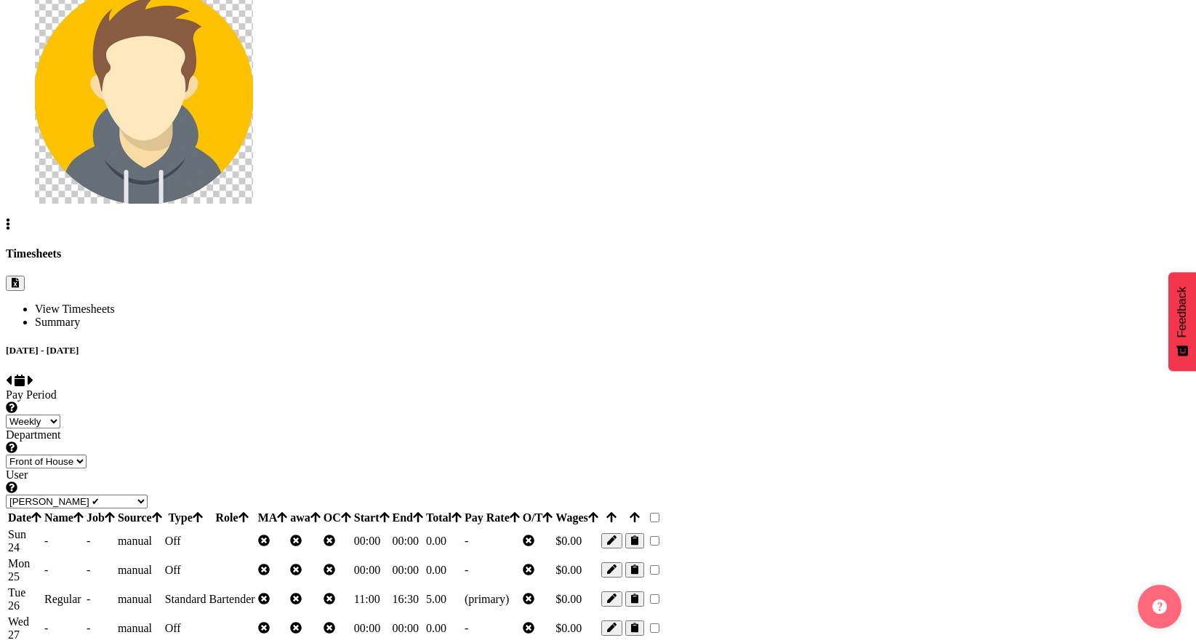
scroll to position [136, 0]
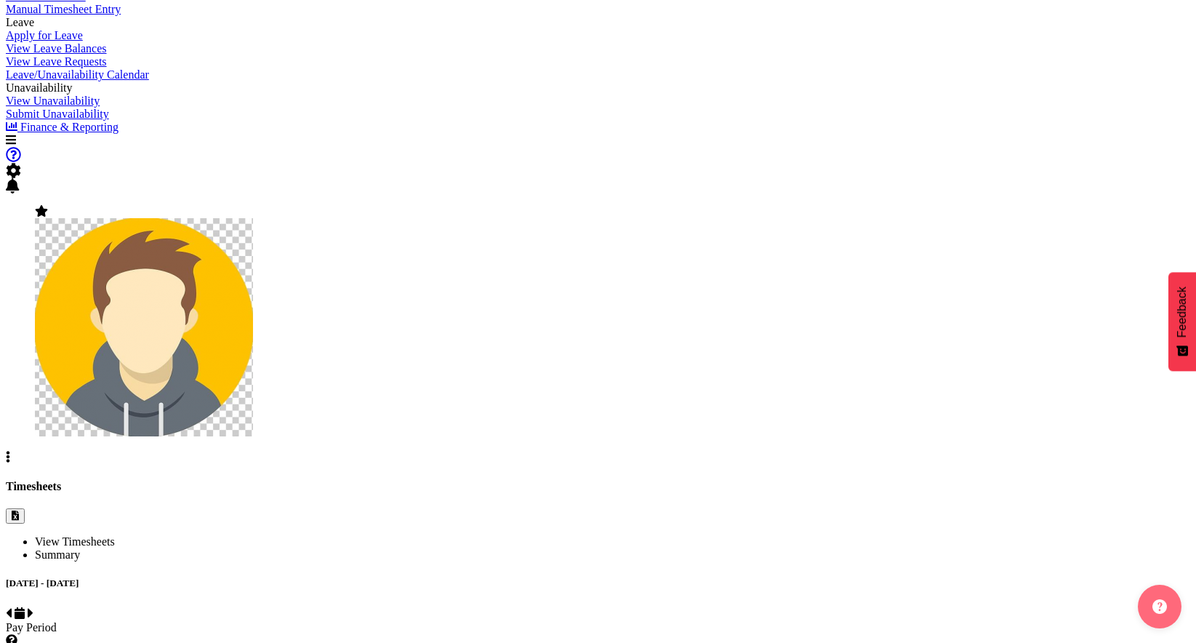
select select "4"
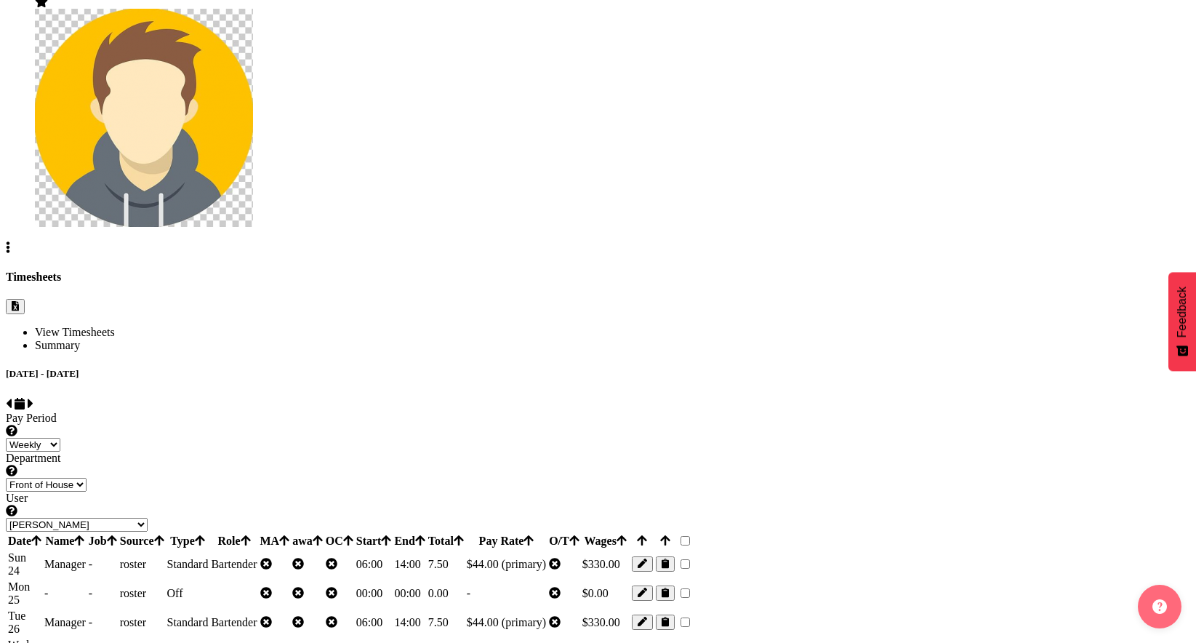
scroll to position [321, 0]
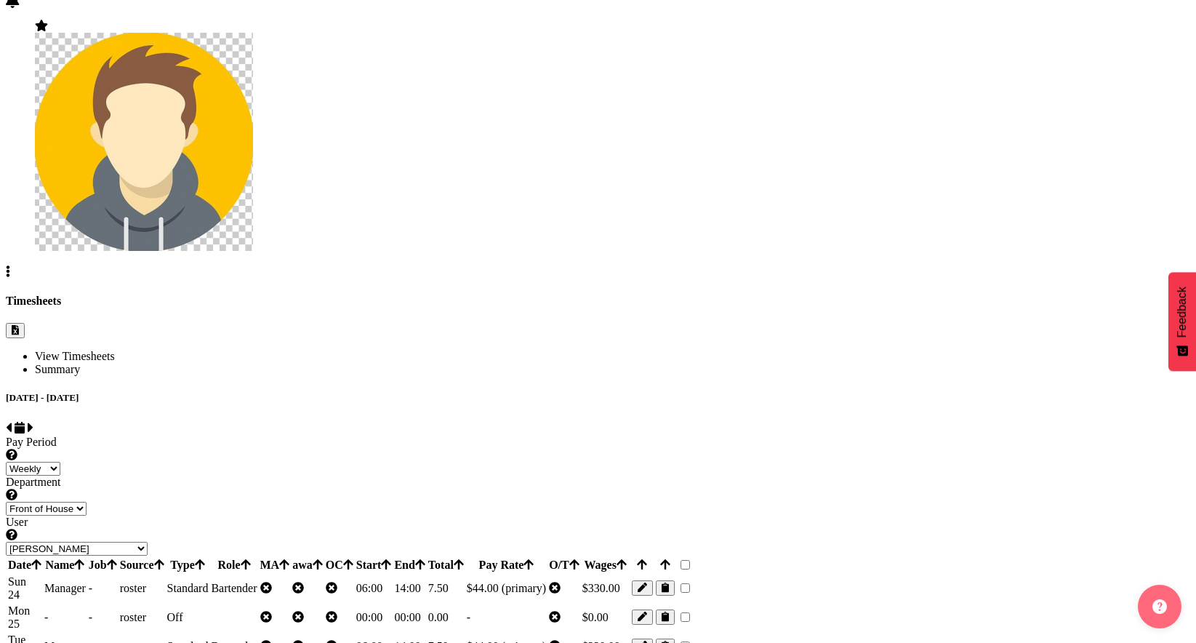
click at [692, 559] on span at bounding box center [692, 565] width 0 height 12
click at [690, 560] on input "checkbox" at bounding box center [684, 564] width 9 height 9
checkbox input "true"
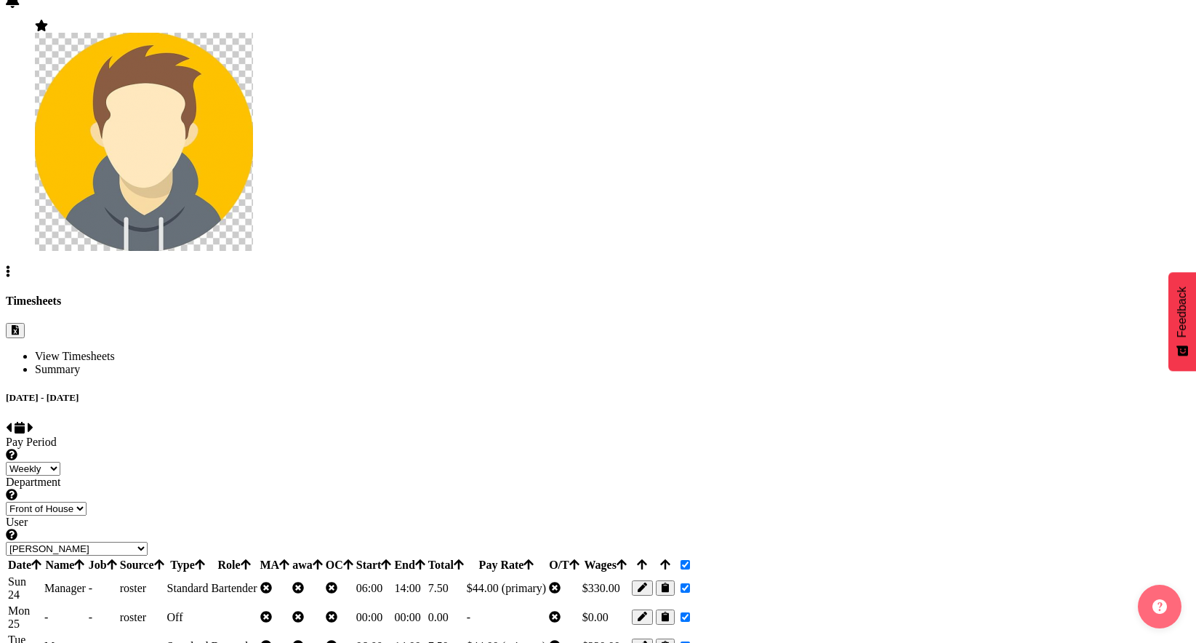
checkbox input "true"
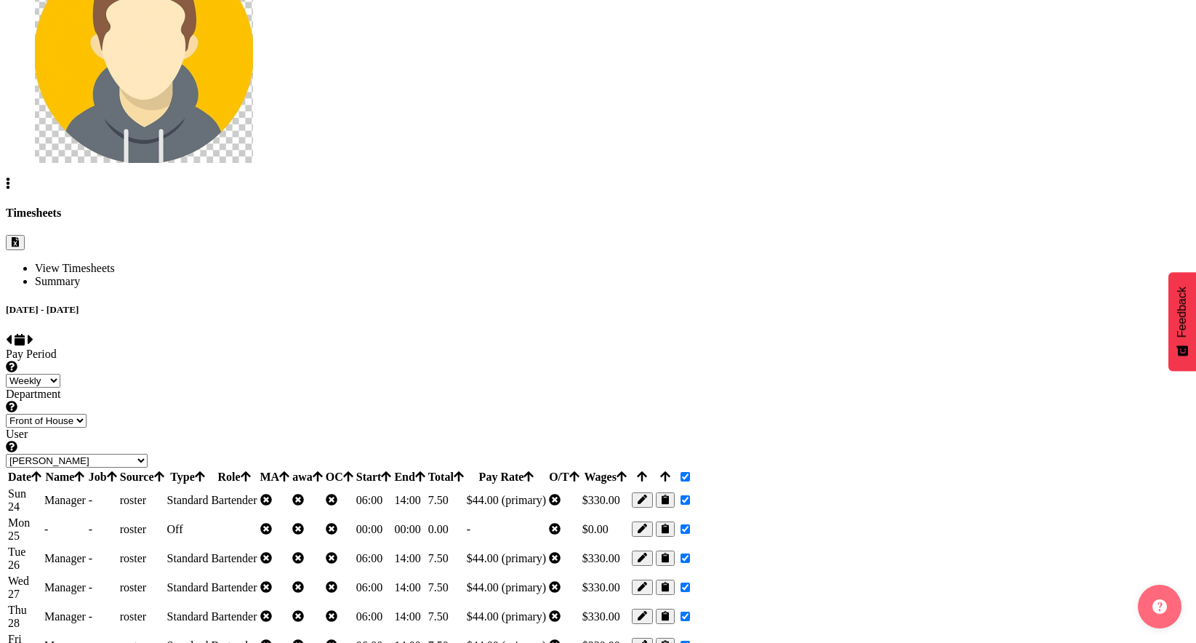
checkbox input "false"
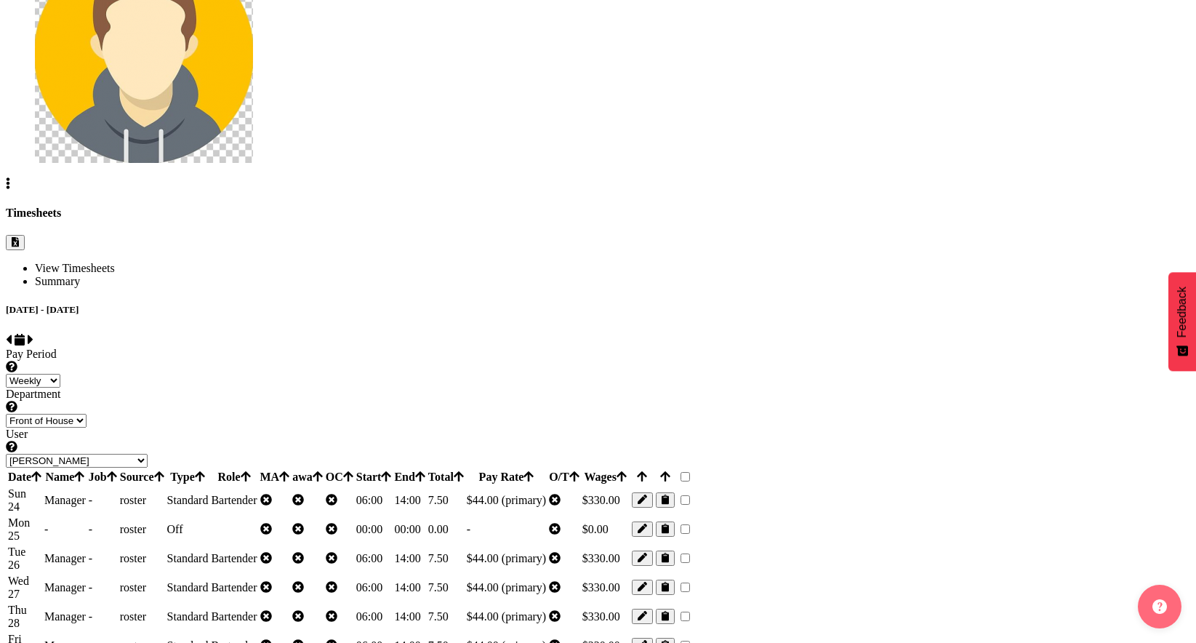
checkbox input "false"
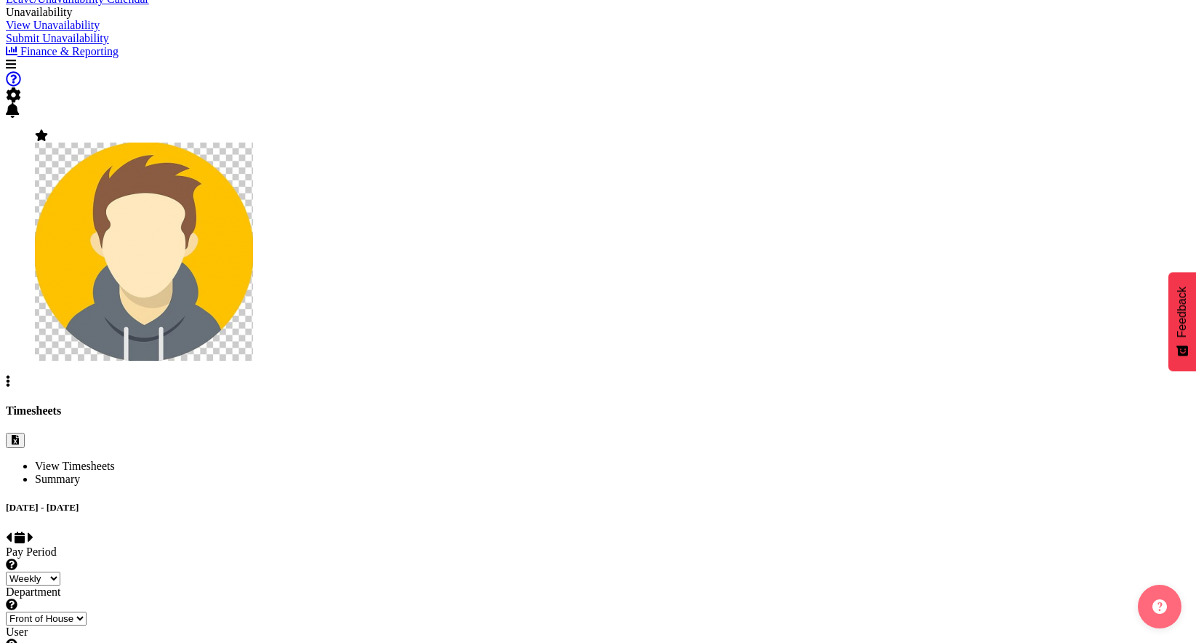
scroll to position [137, 0]
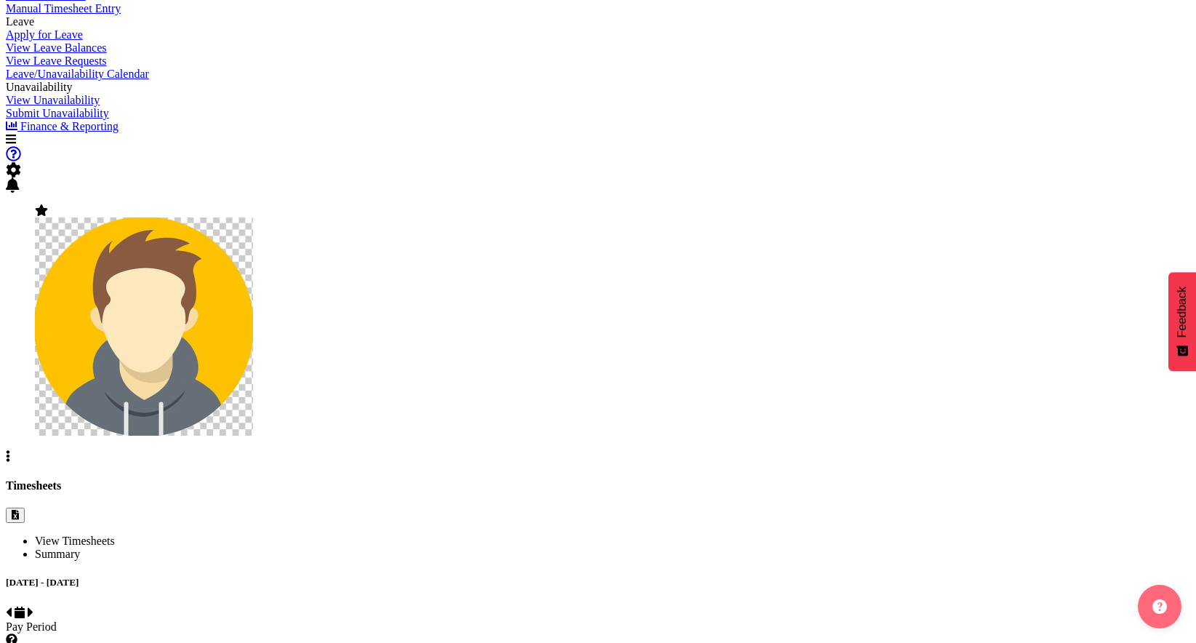
select select "11064"
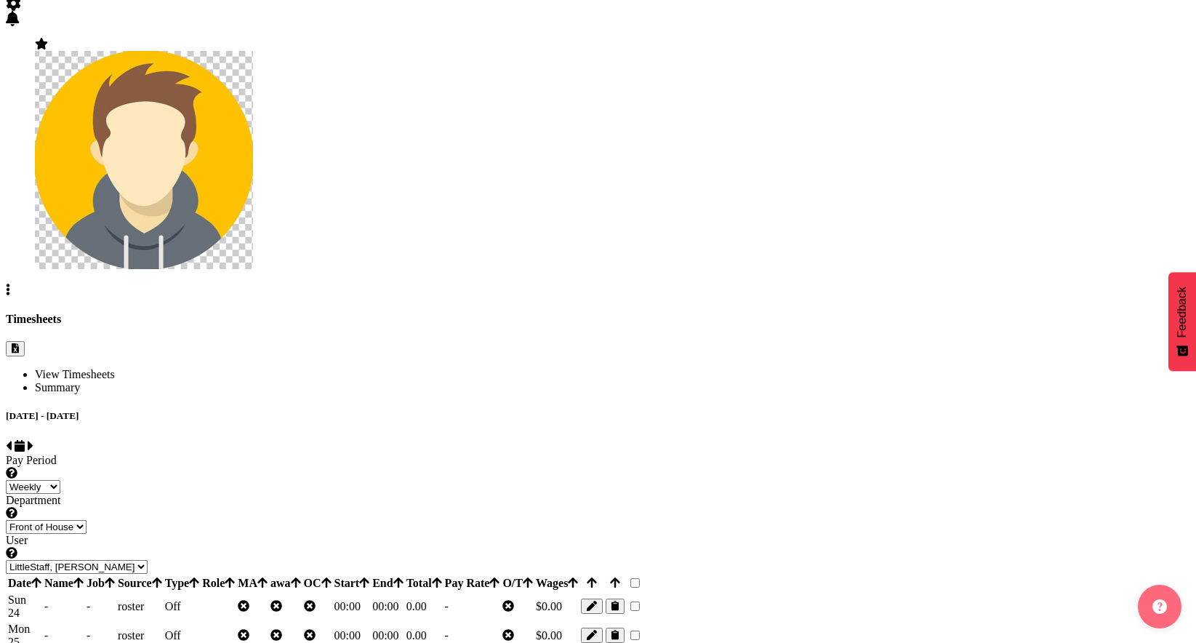
scroll to position [0, 0]
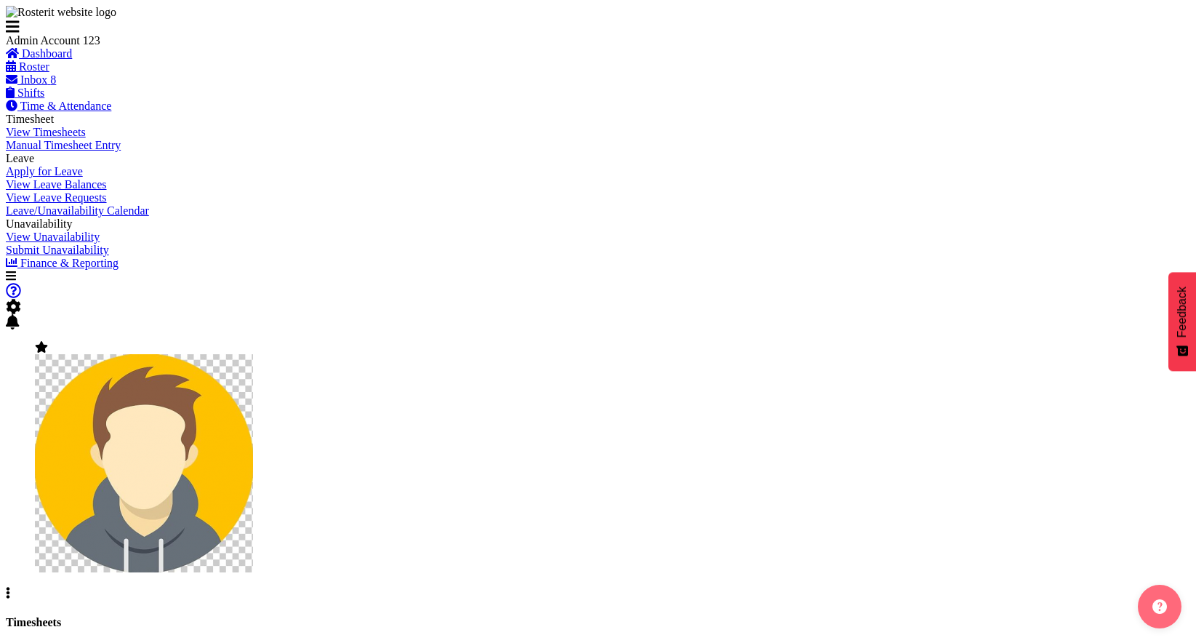
click at [19, 642] on span "button" at bounding box center [15, 651] width 7 height 11
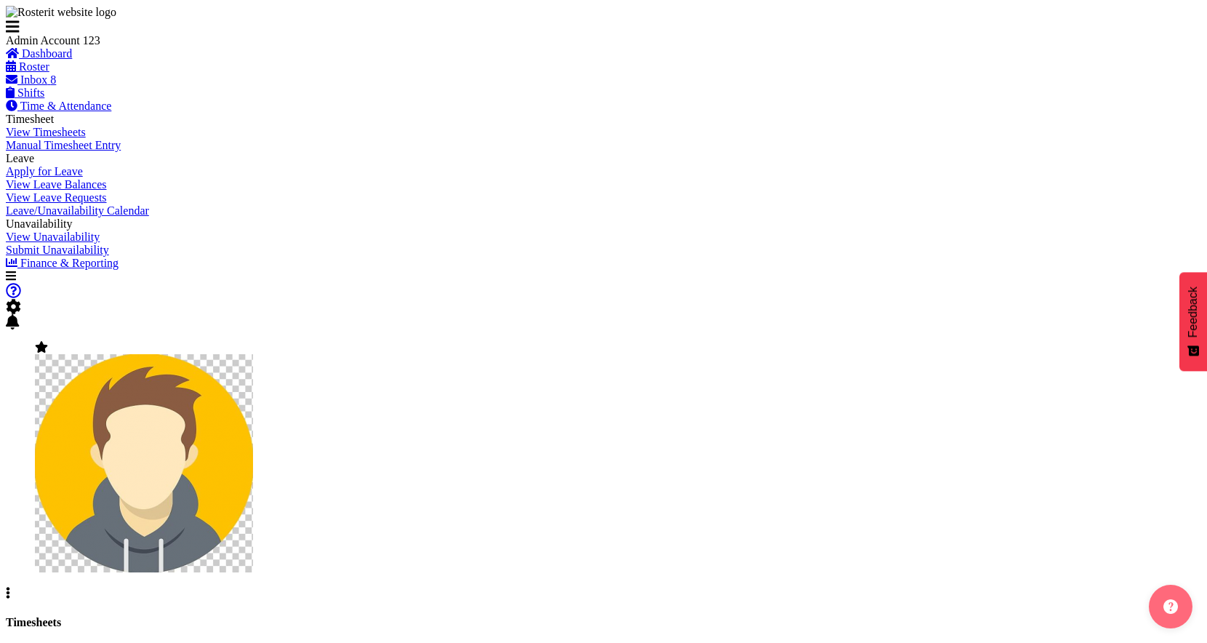
select select "[DATE]"
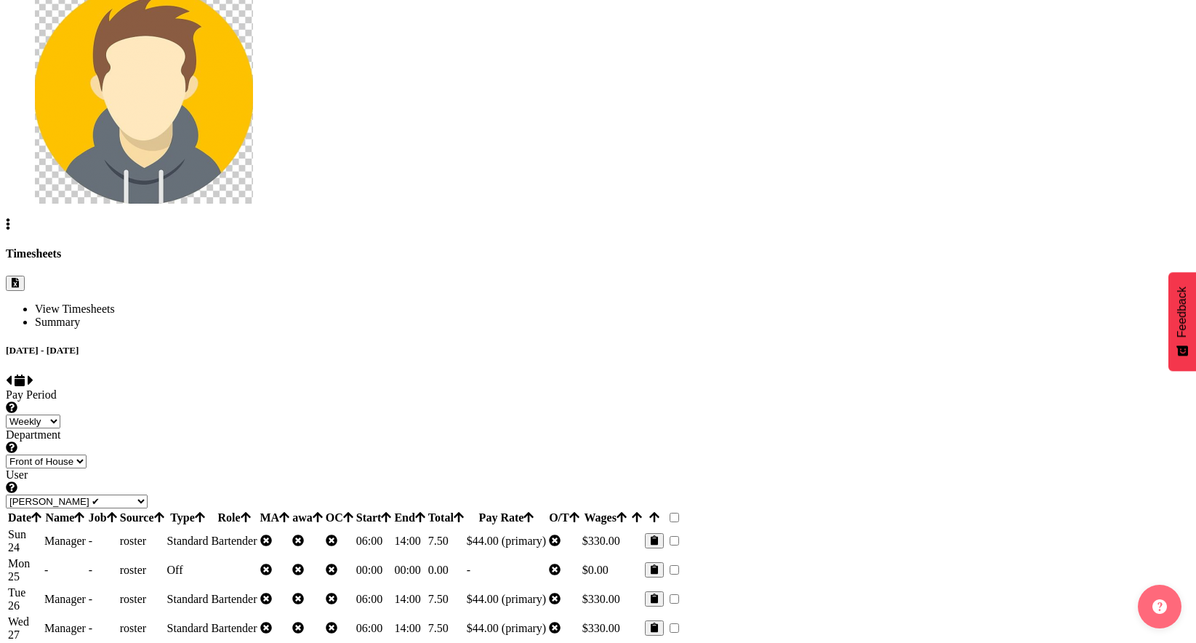
scroll to position [120, 0]
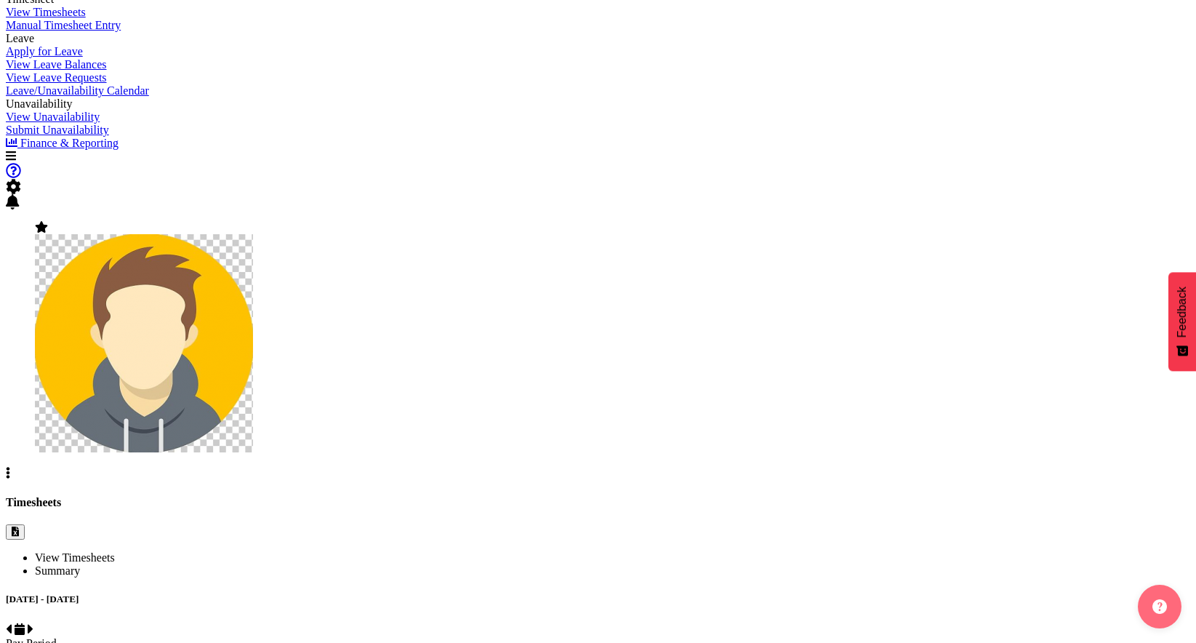
select select "11090"
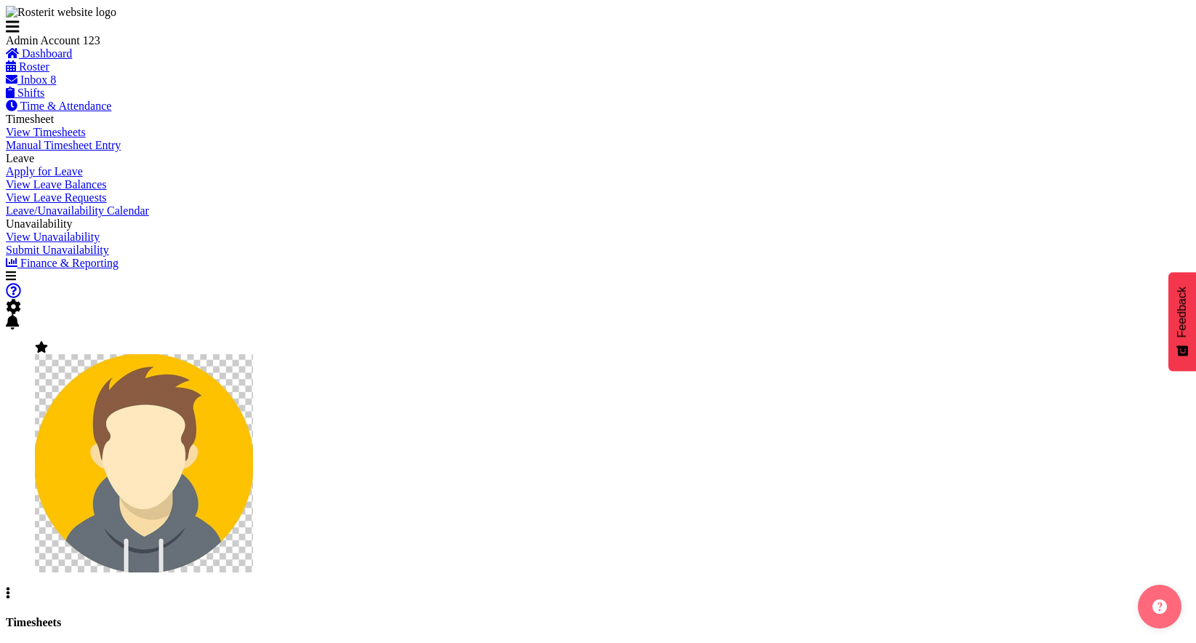
scroll to position [18, 0]
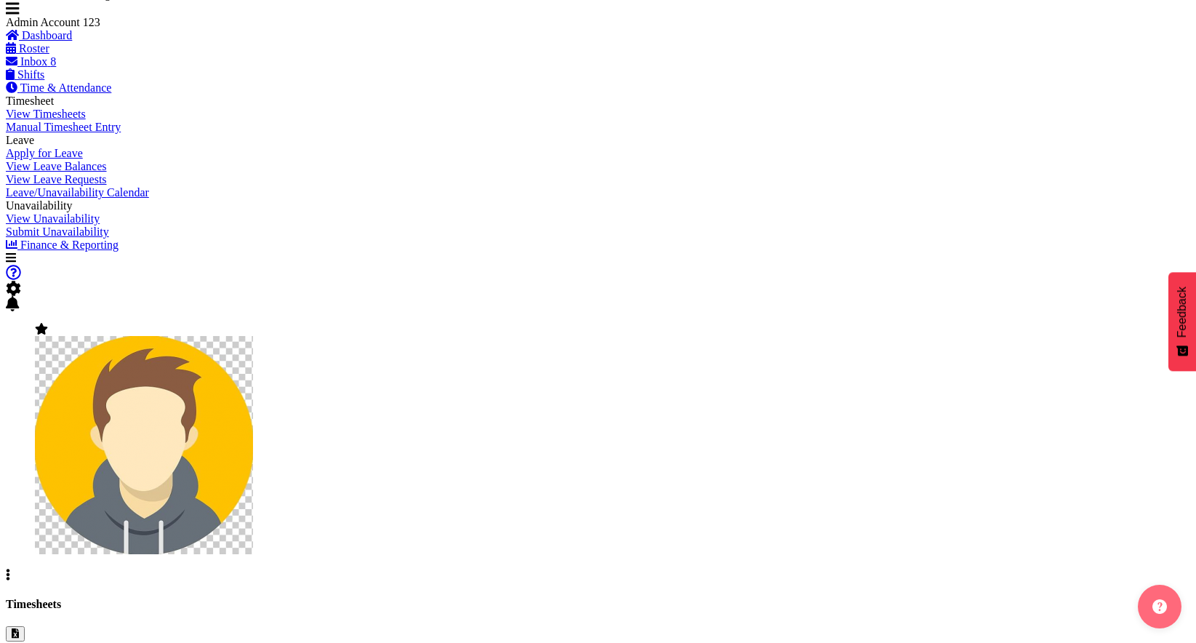
select select "1"
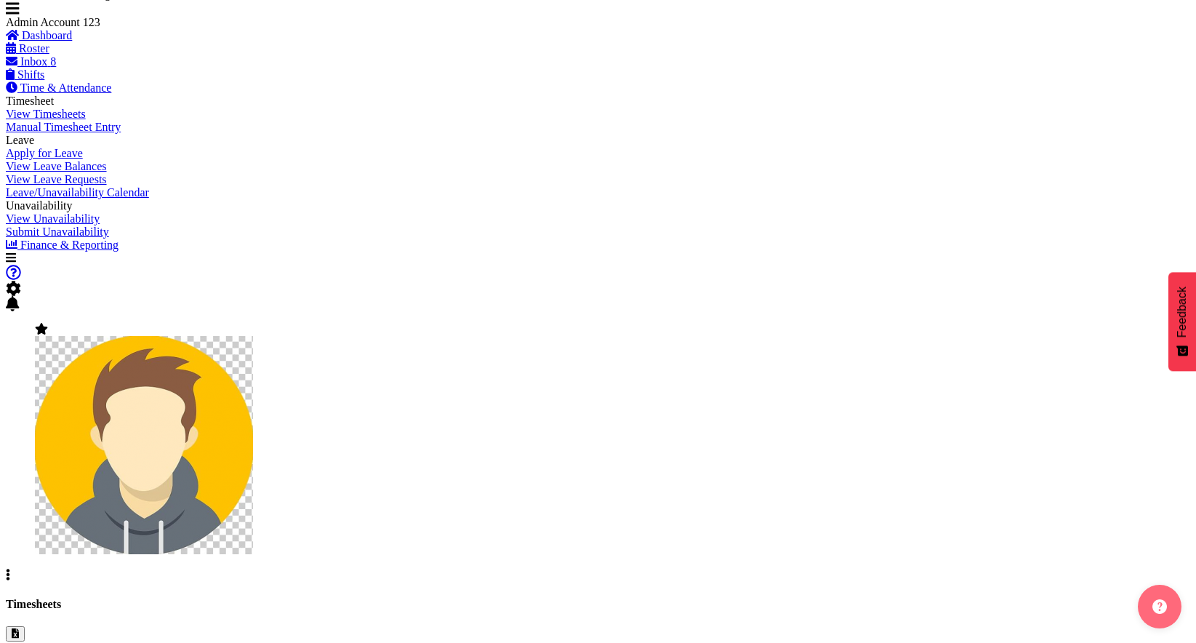
select select "1"
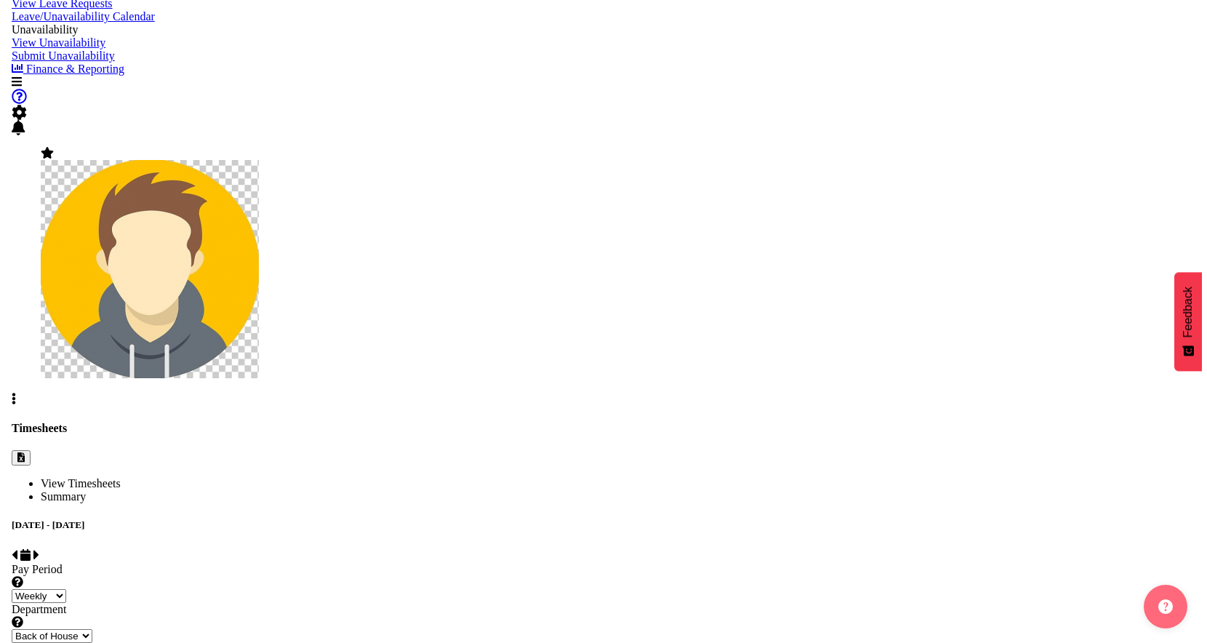
scroll to position [0, 0]
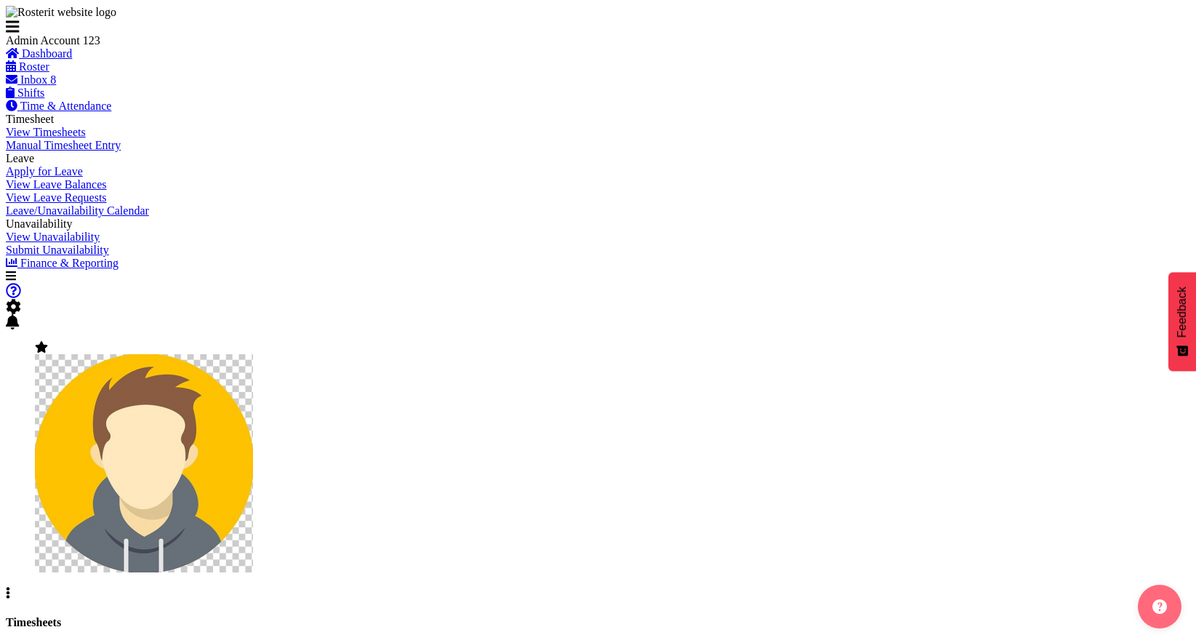
click at [1141, 616] on div "Timesheets" at bounding box center [598, 638] width 1184 height 44
click at [19, 642] on span "button" at bounding box center [15, 651] width 7 height 11
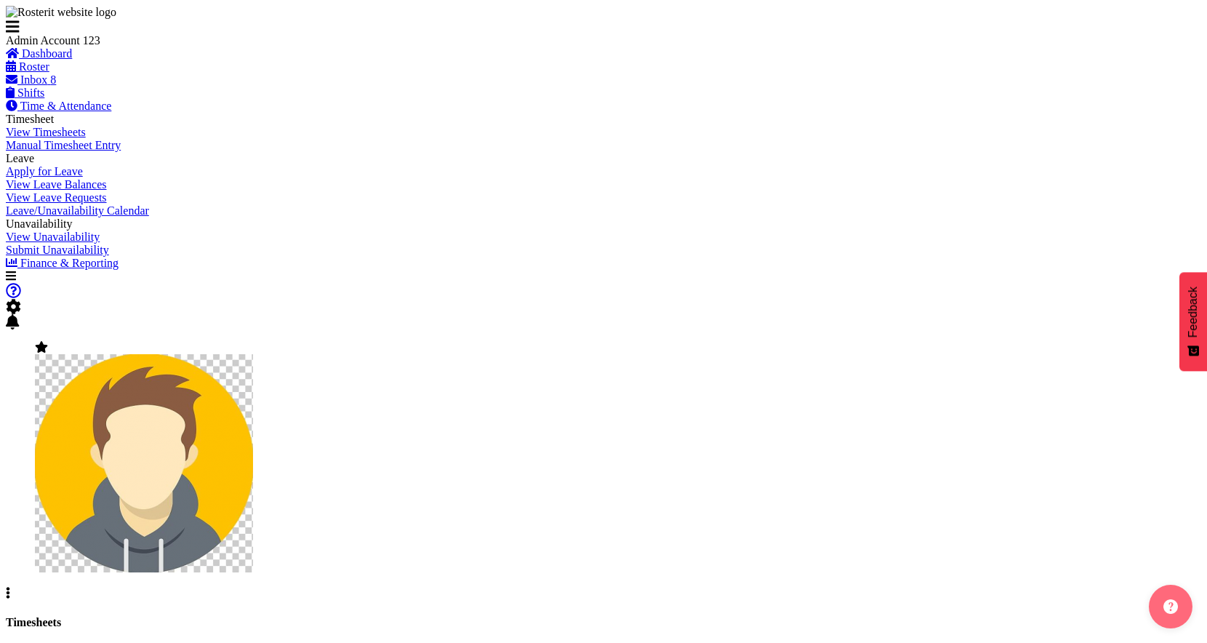
select select "[DATE]"
